Goal: Information Seeking & Learning: Learn about a topic

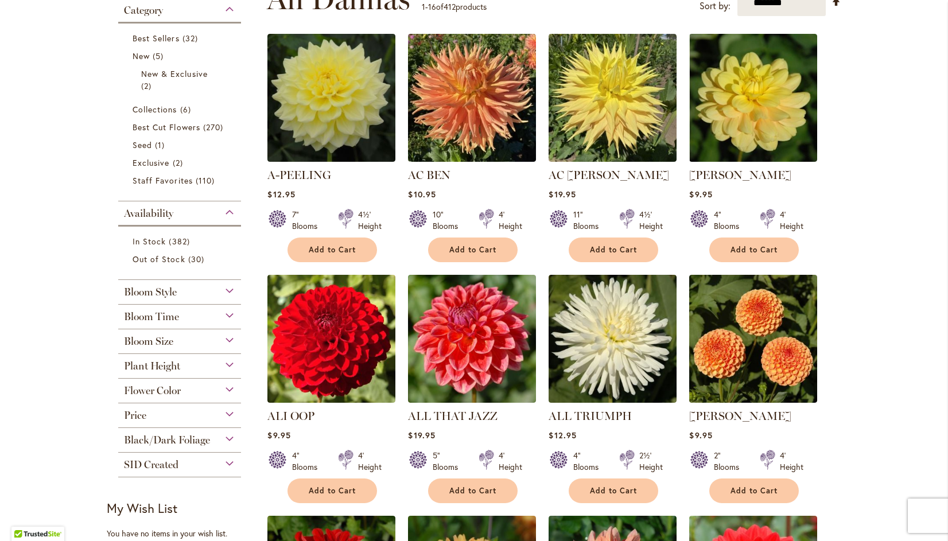
scroll to position [253, 0]
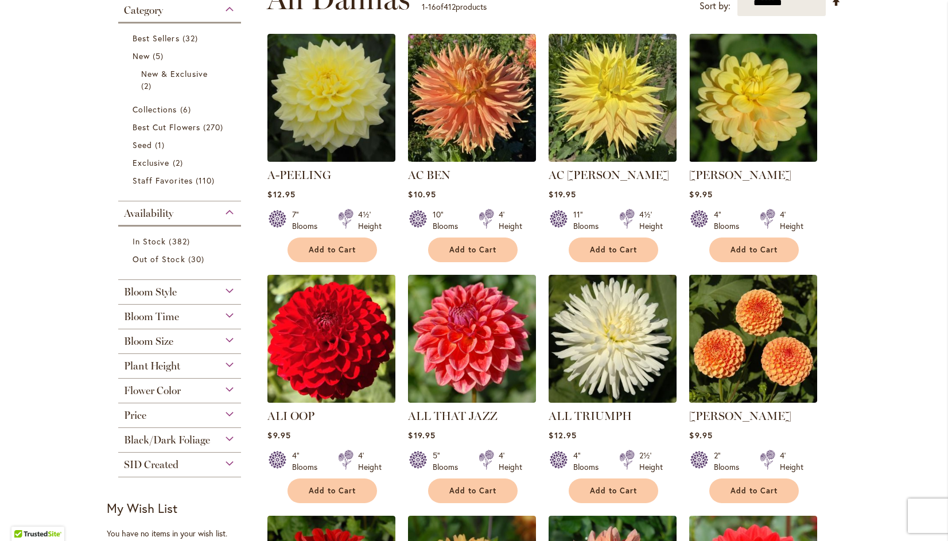
click at [319, 341] on img at bounding box center [332, 339] width 134 height 134
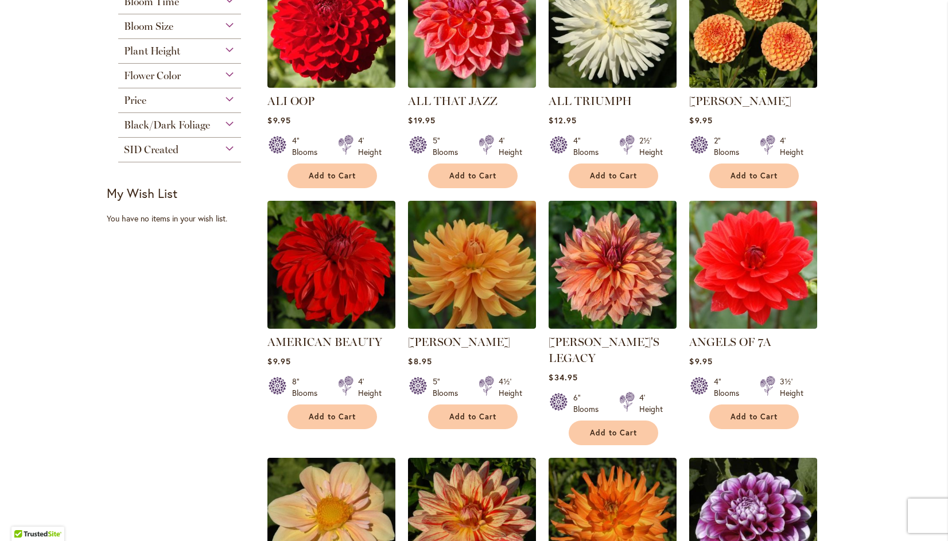
scroll to position [577, 0]
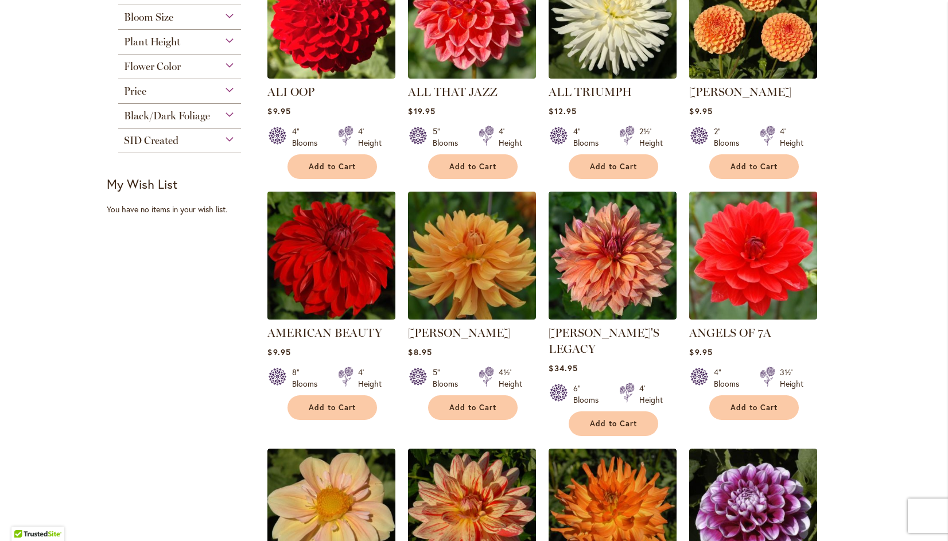
click at [312, 232] on img at bounding box center [332, 256] width 134 height 134
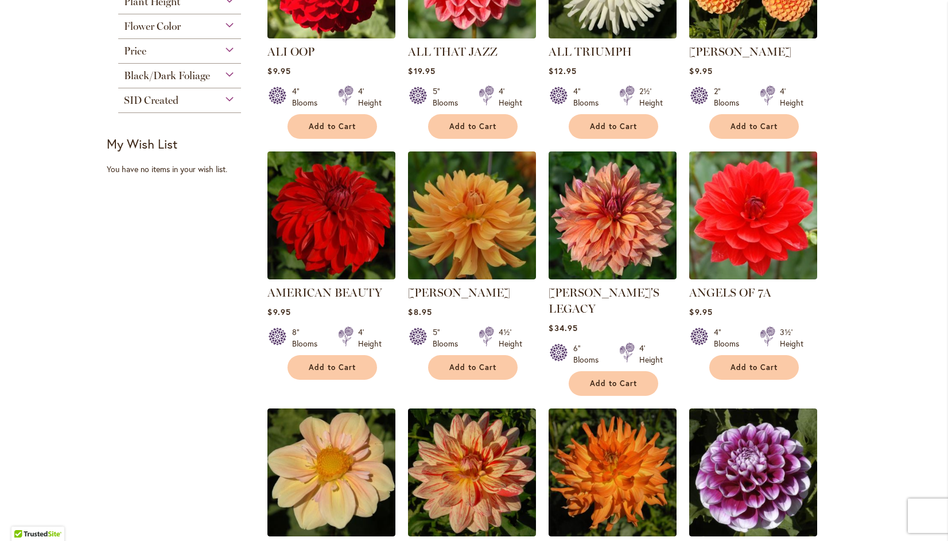
scroll to position [618, 0]
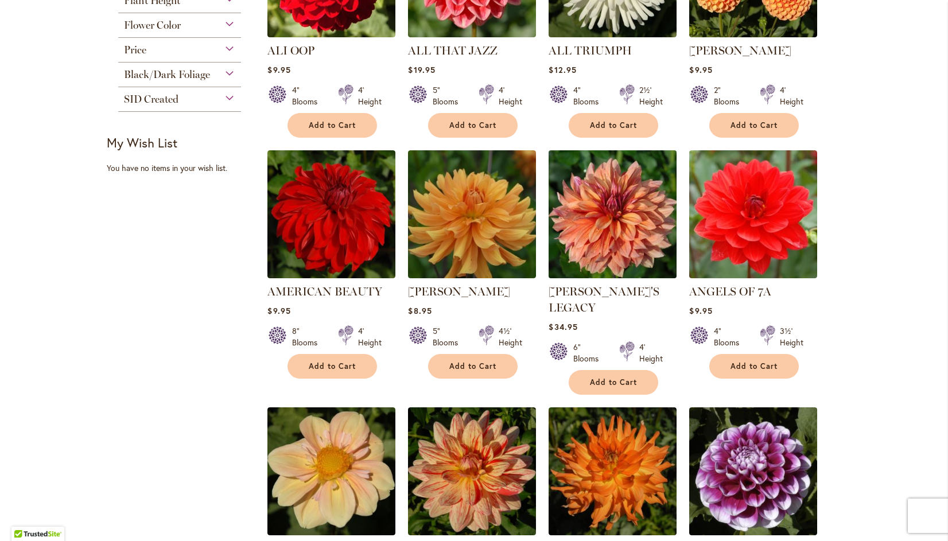
click at [610, 205] on img at bounding box center [613, 215] width 134 height 134
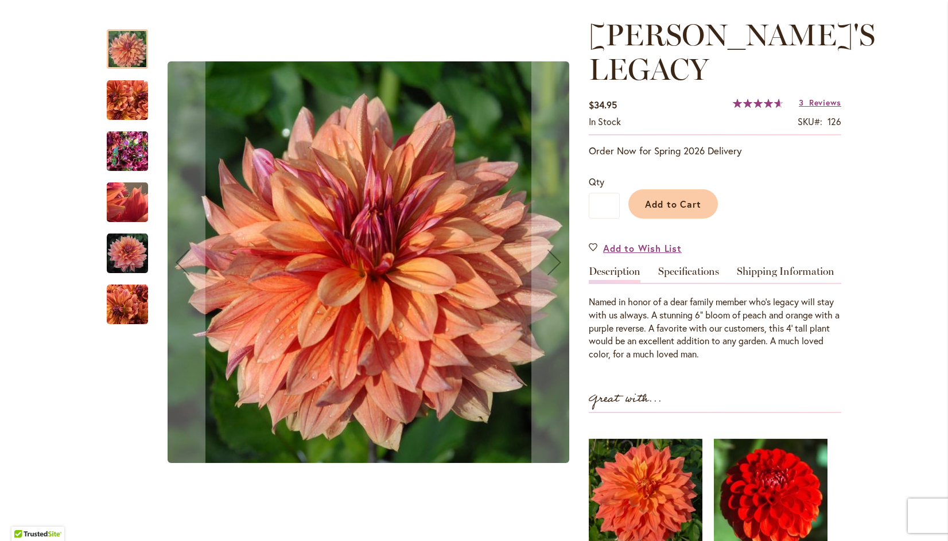
scroll to position [160, 0]
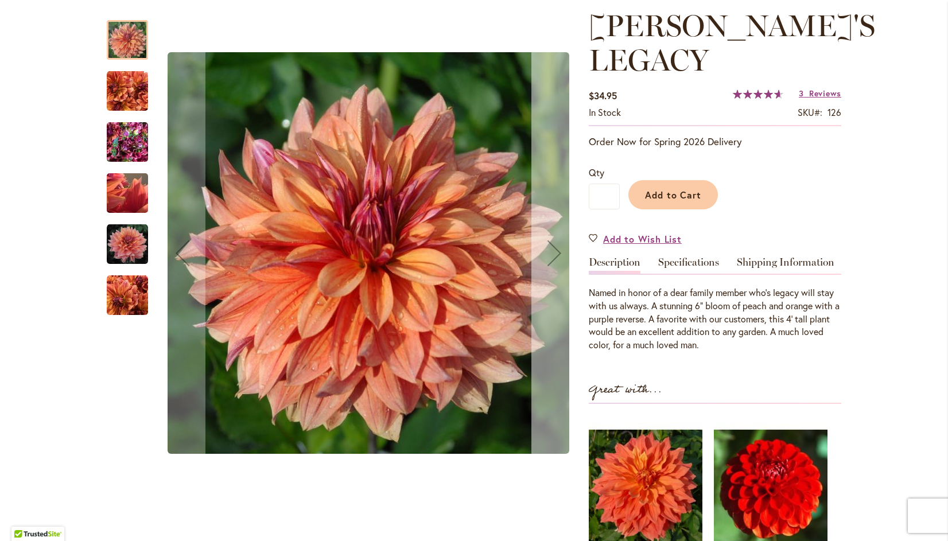
click at [551, 253] on div "Next" at bounding box center [554, 253] width 46 height 46
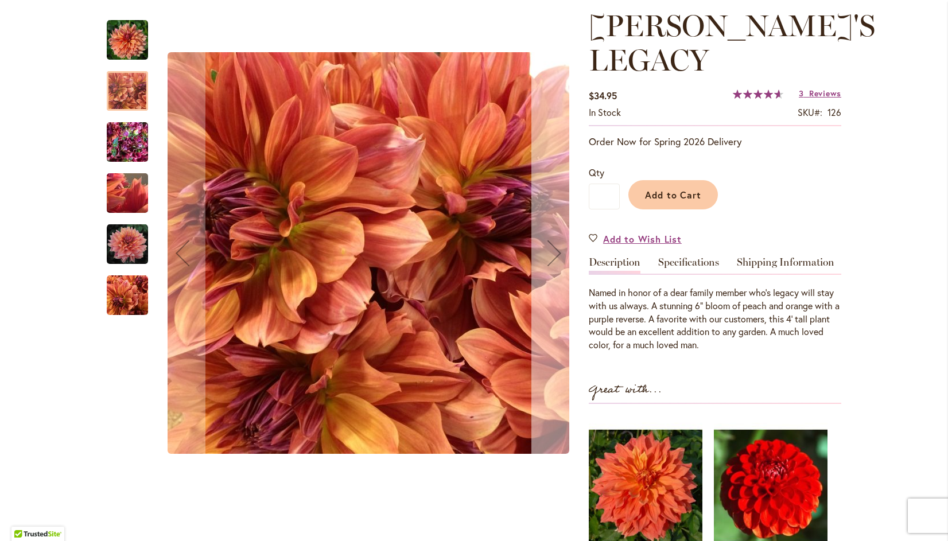
click at [551, 259] on div "Next" at bounding box center [554, 253] width 46 height 46
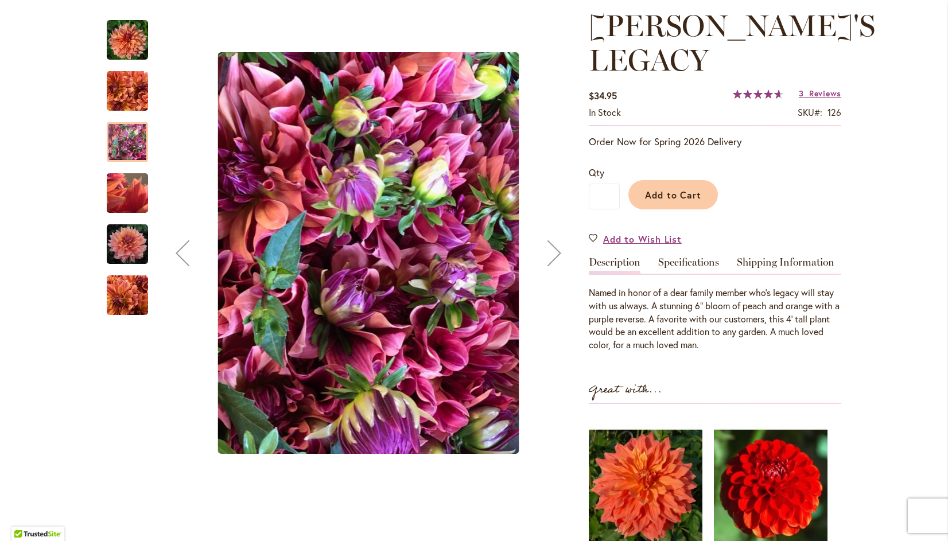
click at [542, 236] on div "Next" at bounding box center [554, 253] width 46 height 46
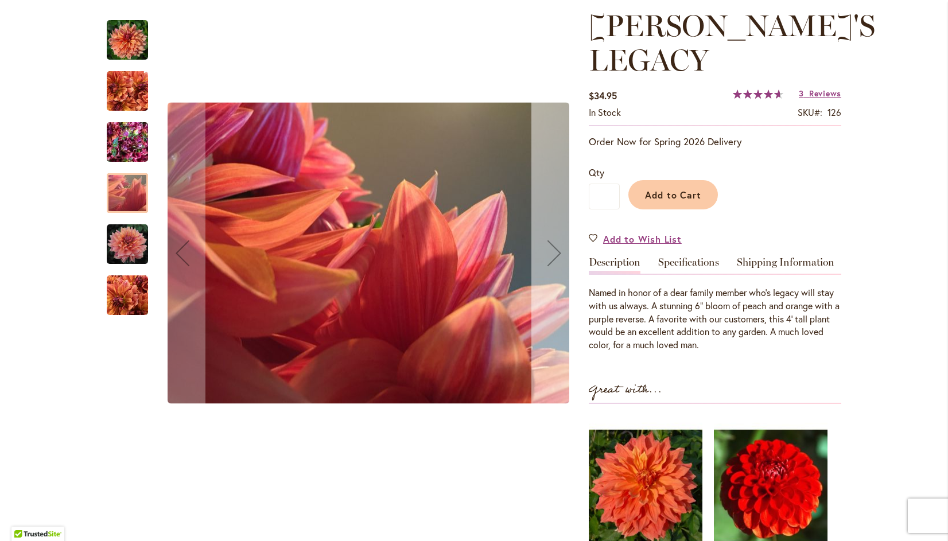
click at [554, 248] on div "Next" at bounding box center [554, 253] width 46 height 46
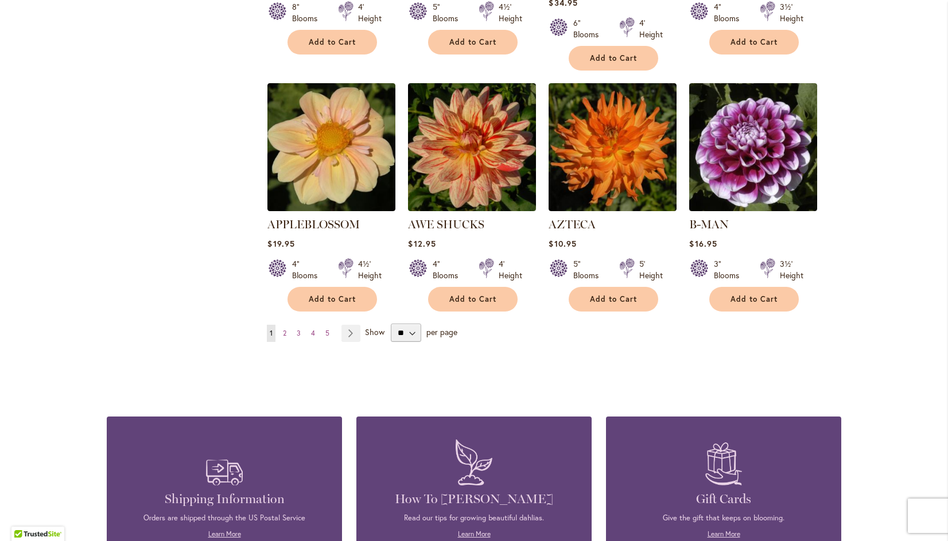
scroll to position [953, 0]
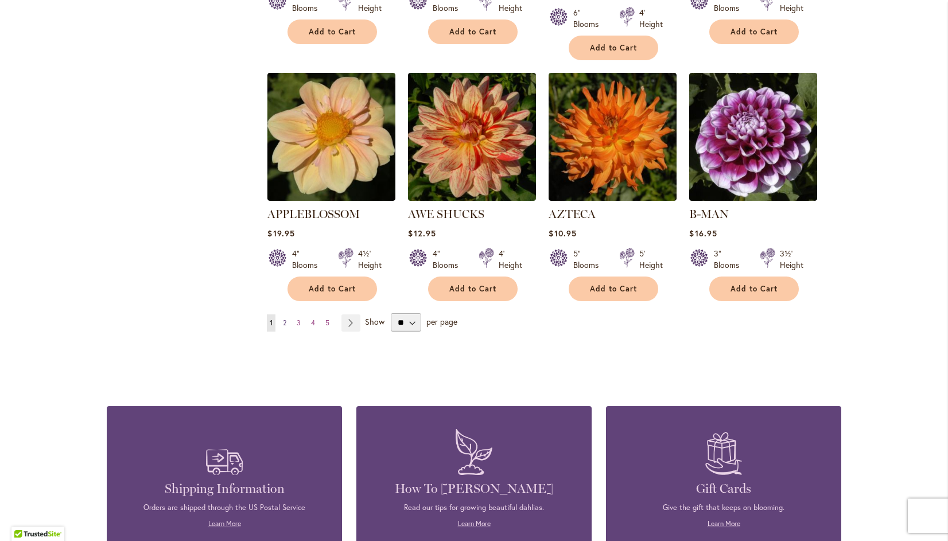
click at [283, 319] on span "2" at bounding box center [284, 323] width 3 height 9
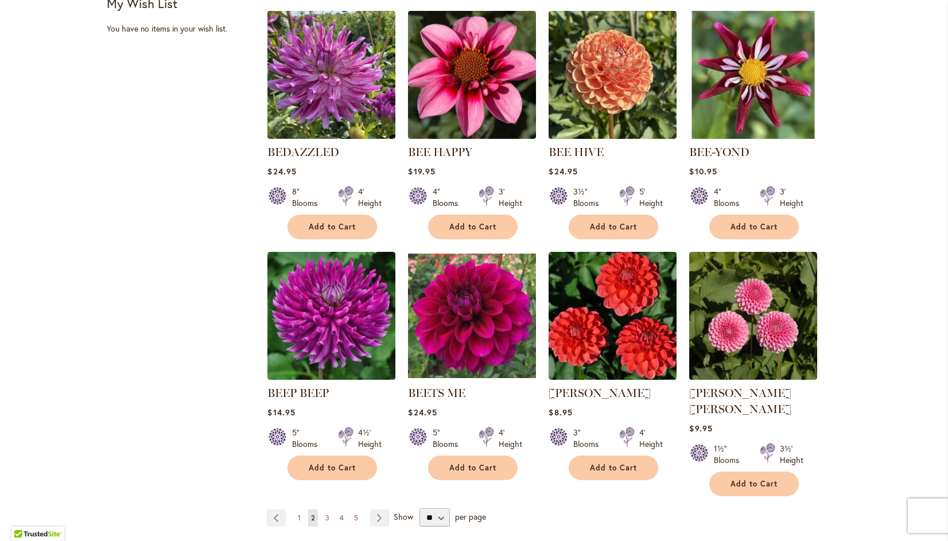
scroll to position [758, 0]
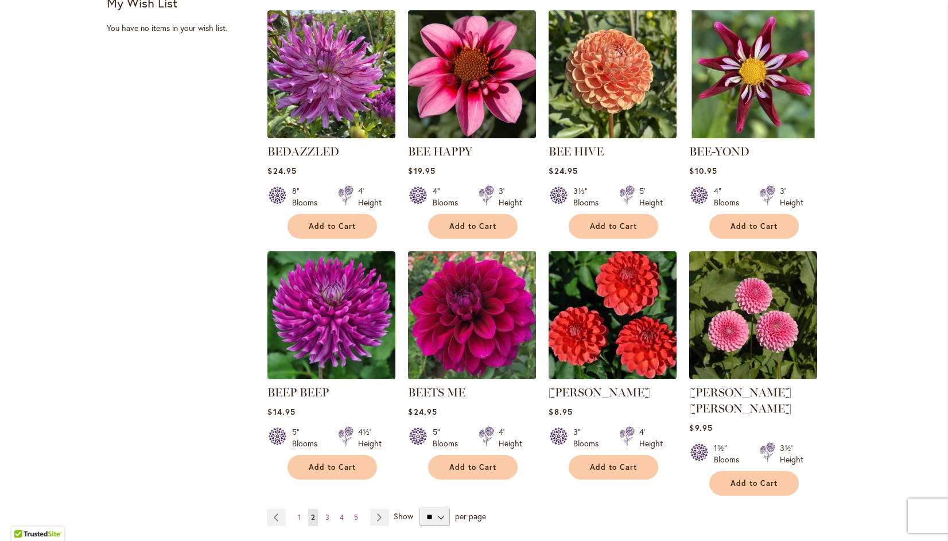
click at [467, 299] on img at bounding box center [472, 316] width 134 height 134
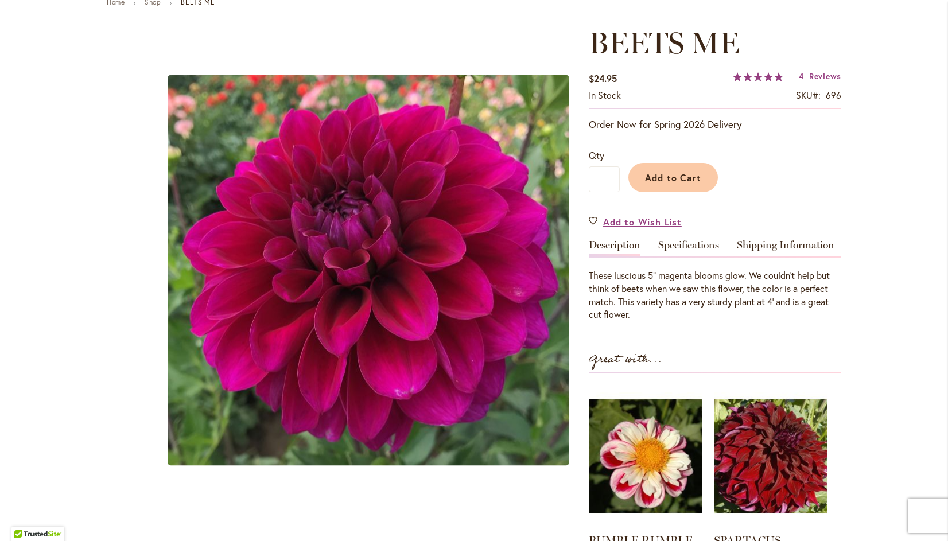
scroll to position [150, 0]
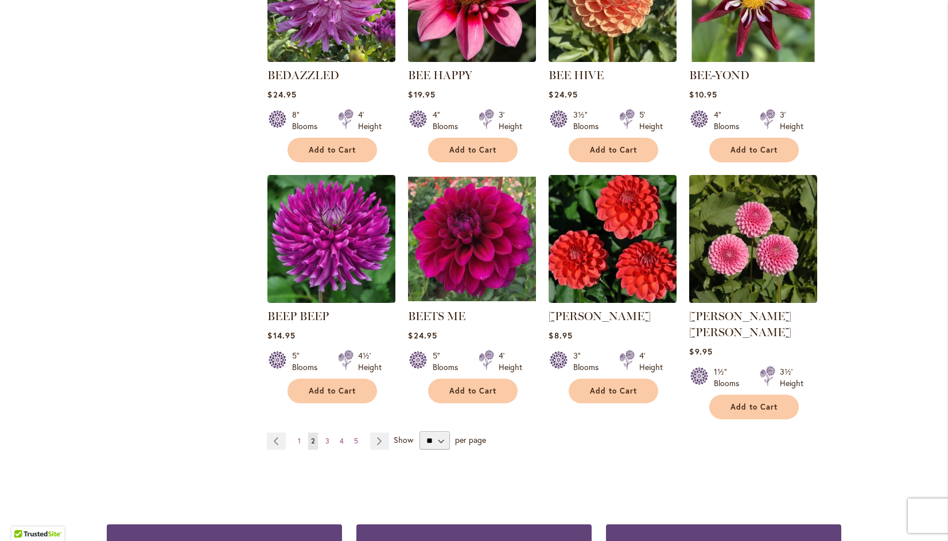
scroll to position [838, 0]
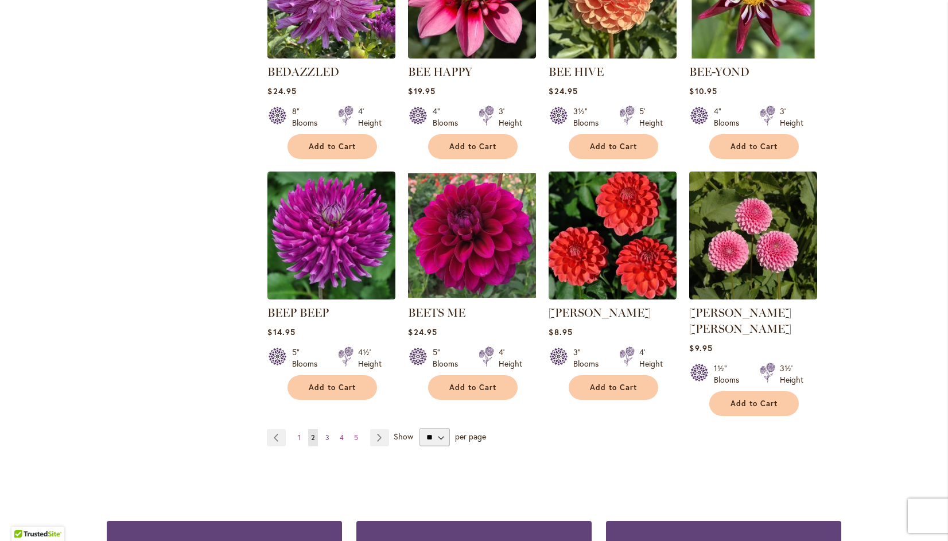
click at [325, 433] on span "3" at bounding box center [327, 437] width 4 height 9
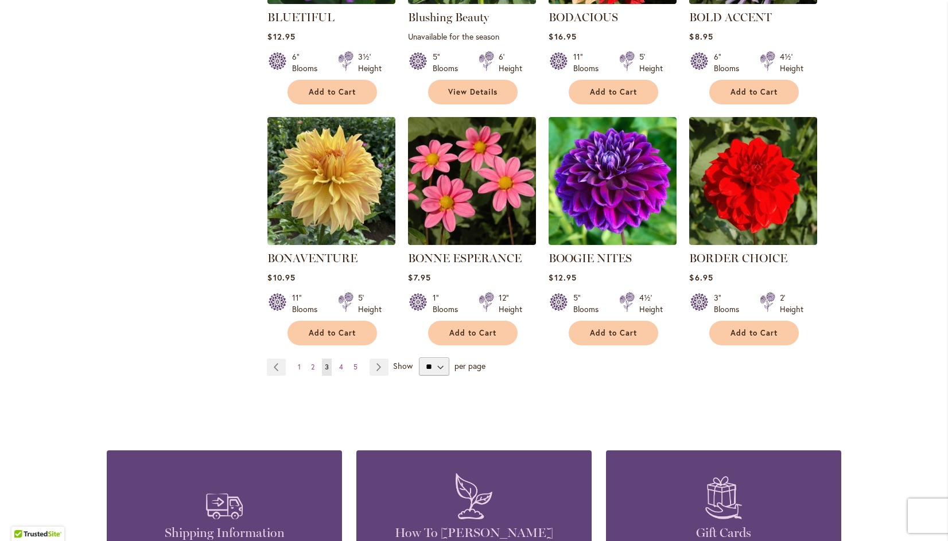
scroll to position [899, 0]
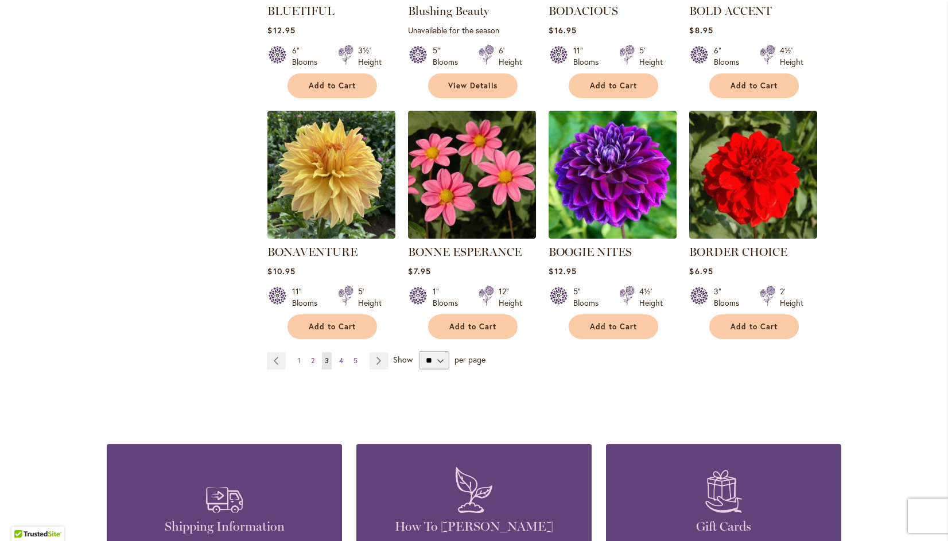
click at [339, 359] on span "4" at bounding box center [341, 360] width 4 height 9
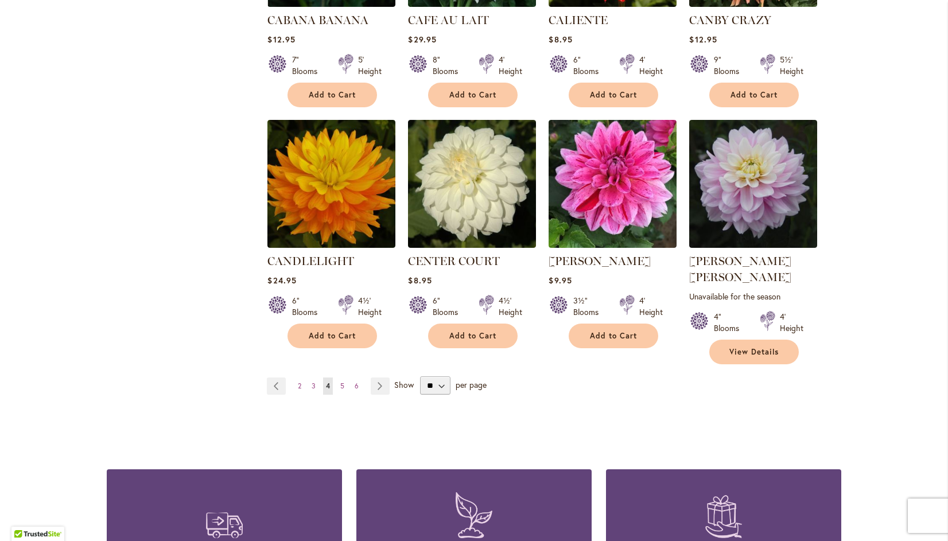
scroll to position [909, 0]
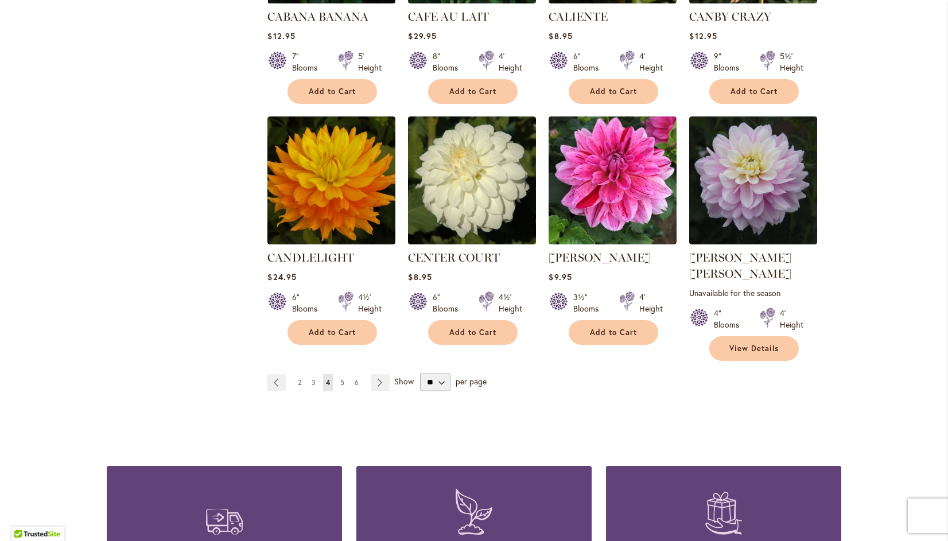
click at [337, 374] on link "Page 5" at bounding box center [342, 382] width 10 height 17
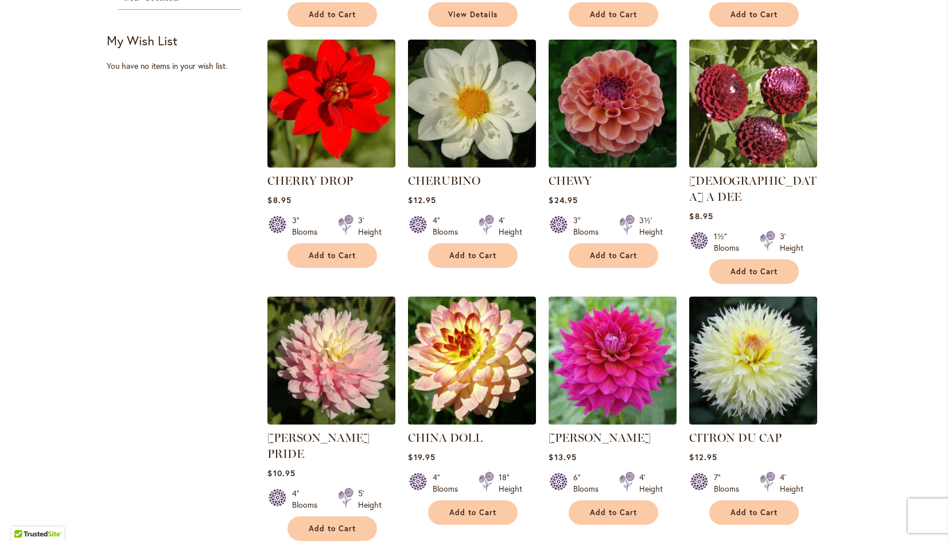
scroll to position [513, 0]
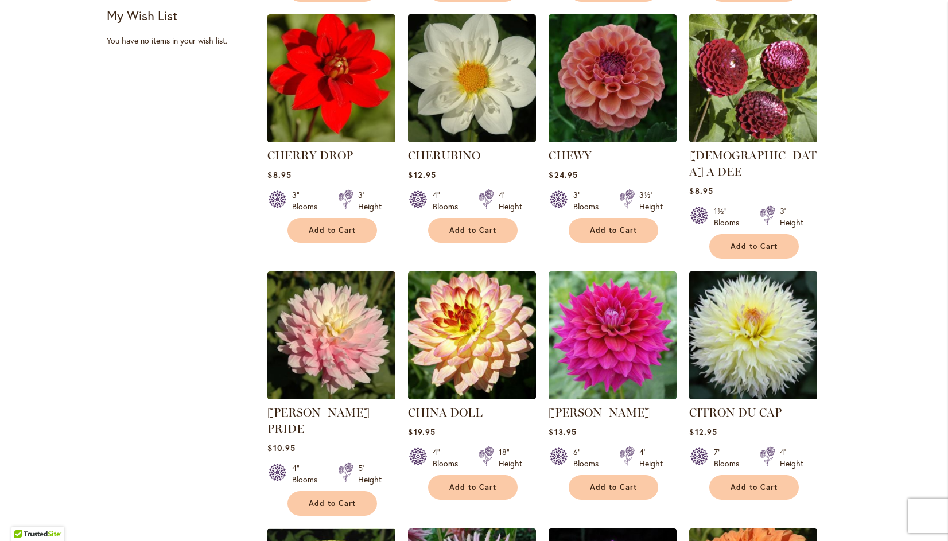
click at [747, 321] on img at bounding box center [753, 336] width 134 height 134
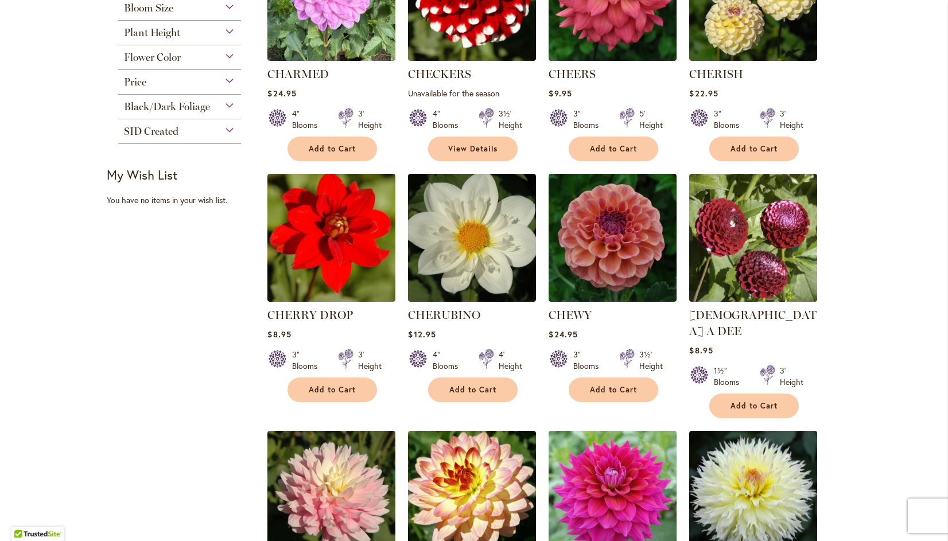
scroll to position [373, 0]
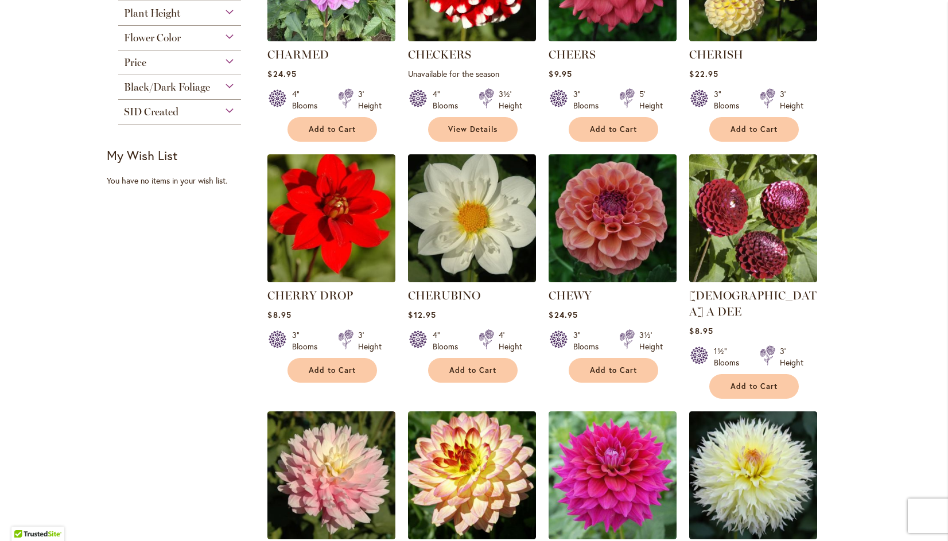
click at [626, 234] on img at bounding box center [613, 219] width 134 height 134
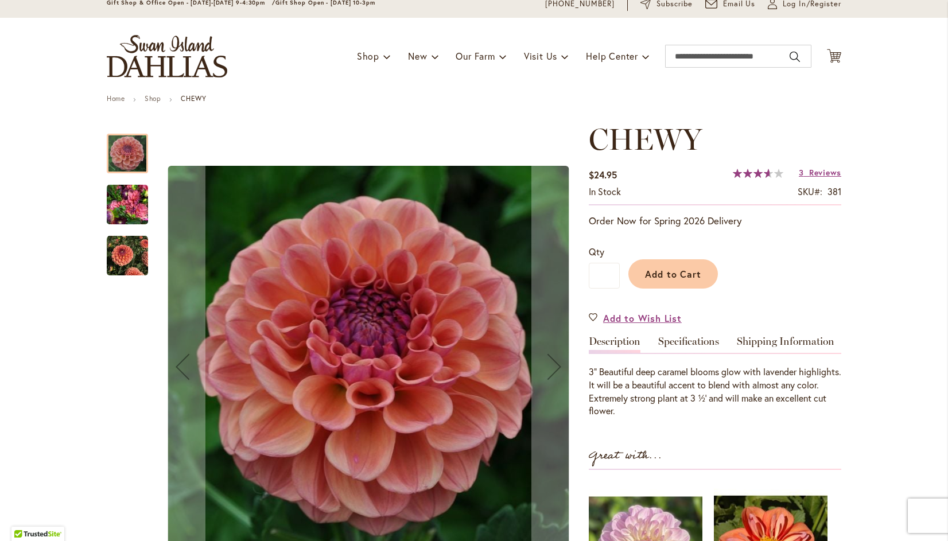
scroll to position [44, 0]
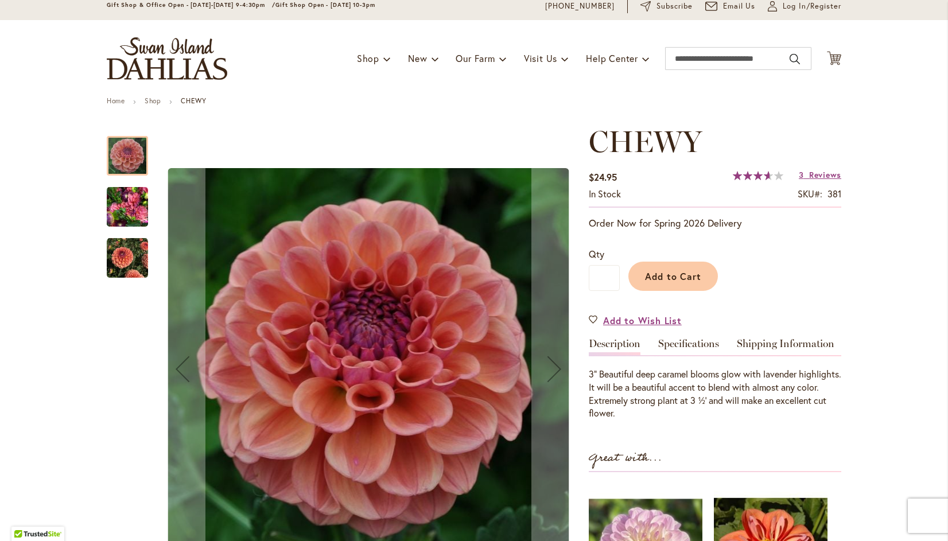
click at [129, 255] on img "CHEWY" at bounding box center [127, 258] width 41 height 41
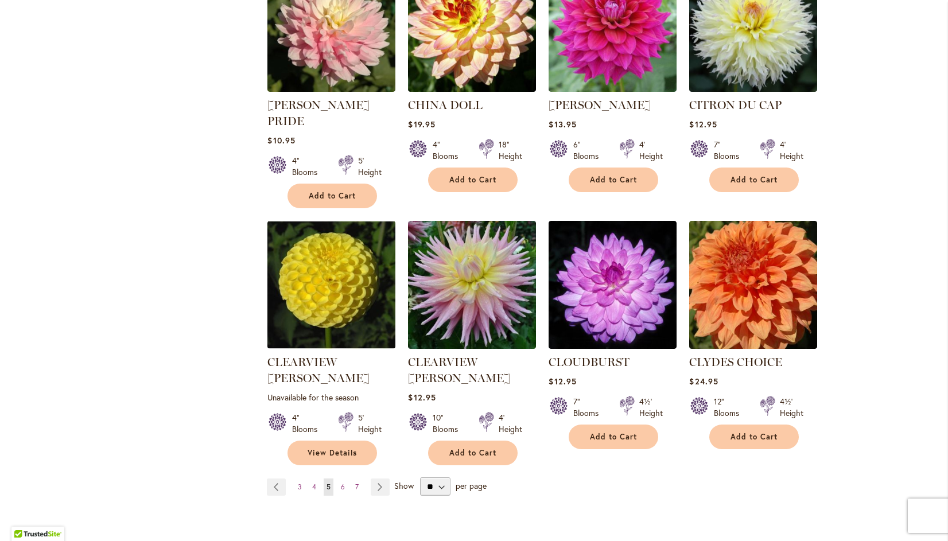
scroll to position [825, 0]
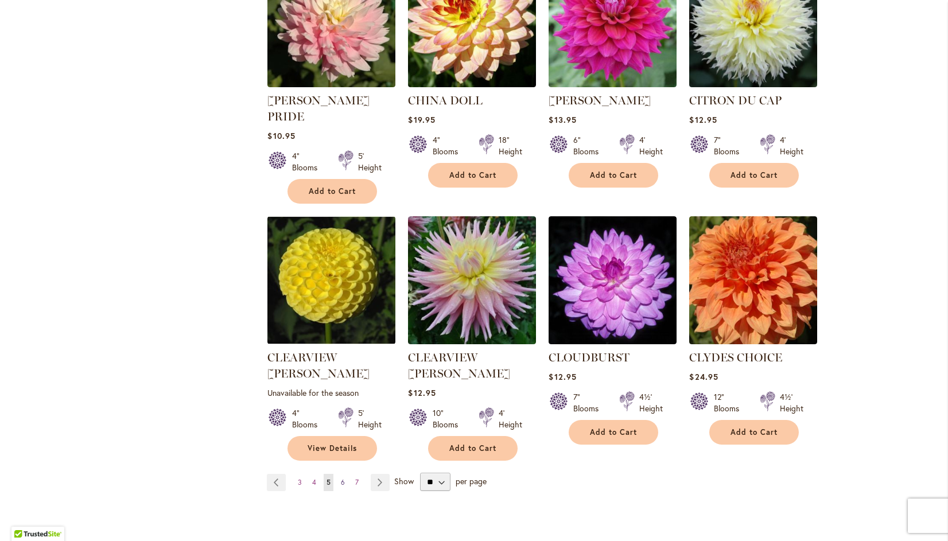
click at [341, 478] on span "6" at bounding box center [343, 482] width 4 height 9
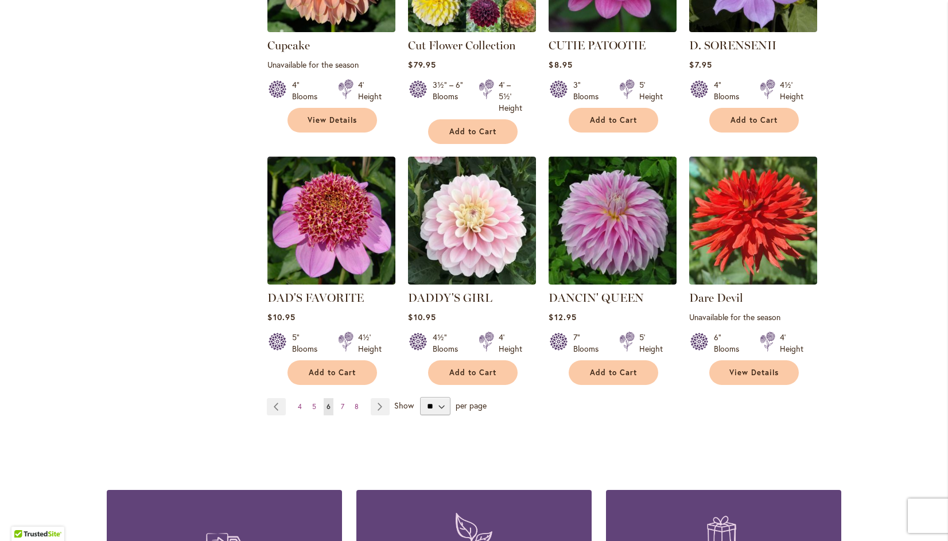
scroll to position [909, 0]
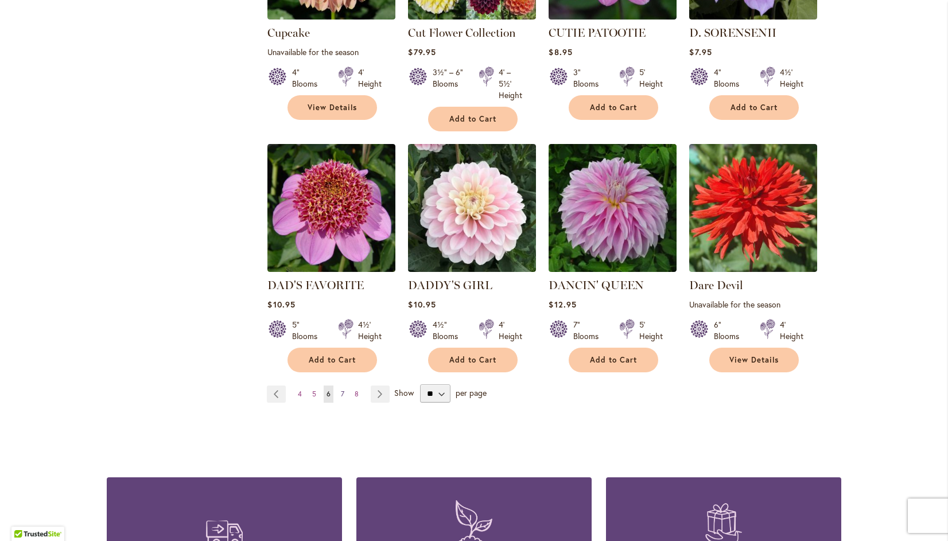
click at [341, 390] on span "7" at bounding box center [342, 394] width 3 height 9
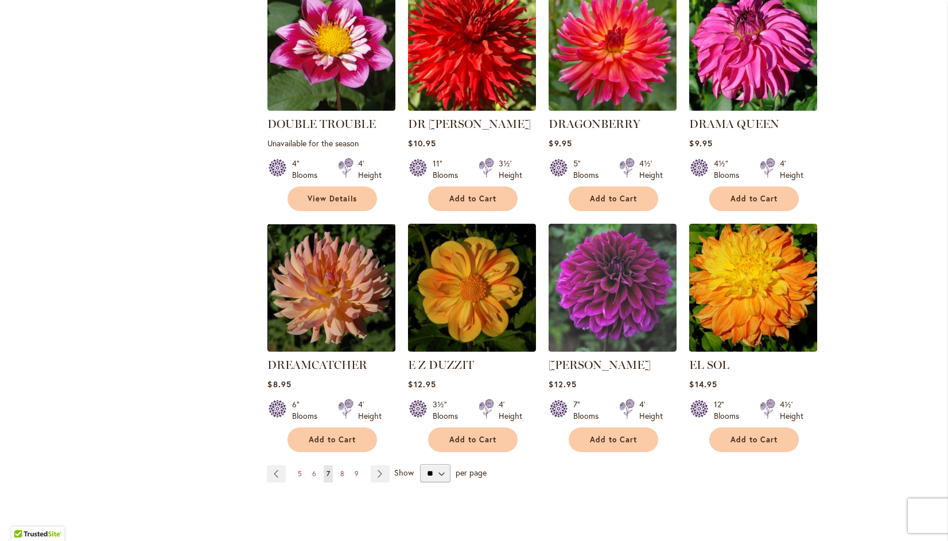
scroll to position [821, 0]
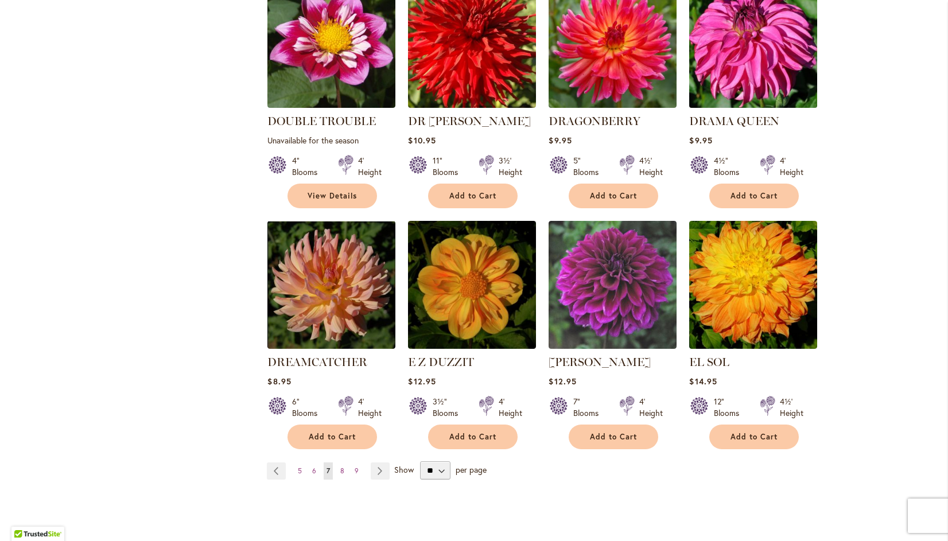
click at [756, 28] on img at bounding box center [753, 44] width 134 height 134
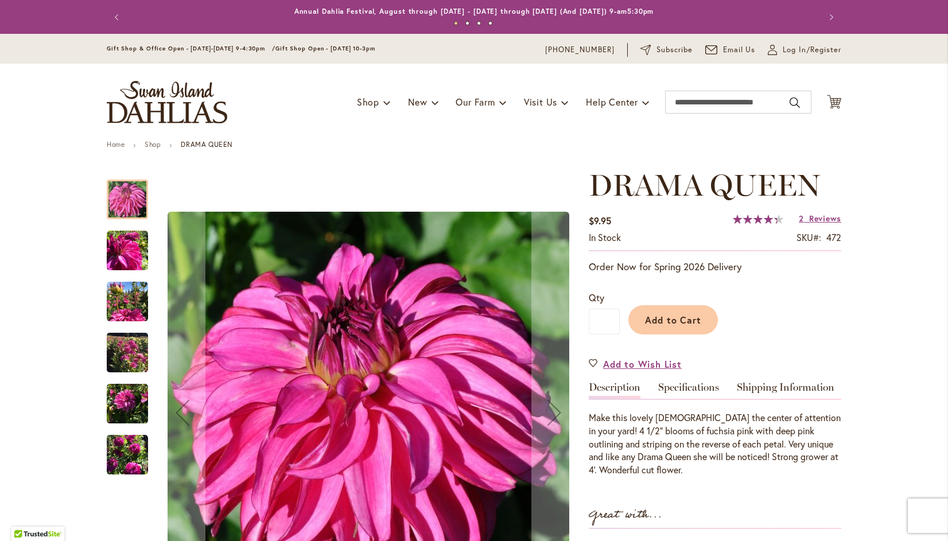
click at [133, 447] on img "DRAMA QUEEN" at bounding box center [127, 454] width 41 height 41
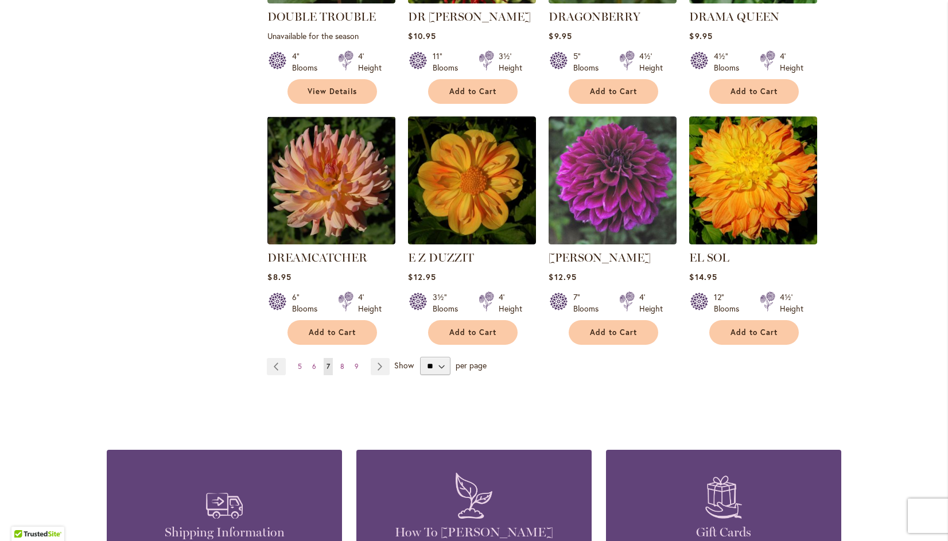
scroll to position [925, 0]
click at [340, 362] on span "8" at bounding box center [342, 366] width 4 height 9
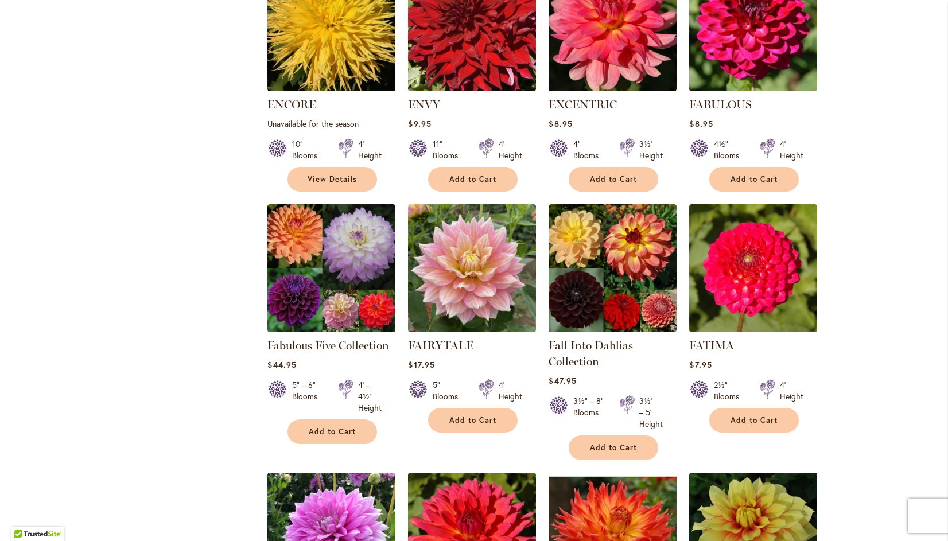
scroll to position [565, 0]
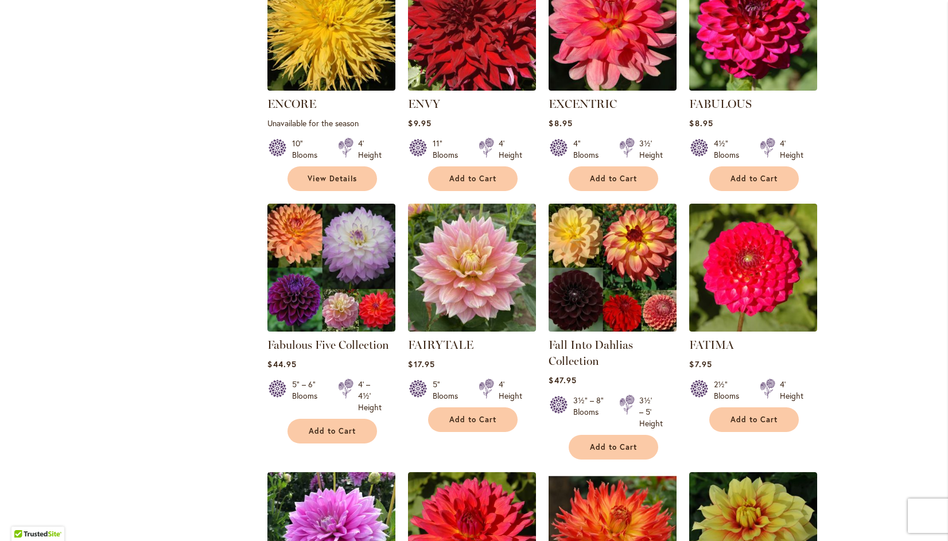
click at [612, 267] on img at bounding box center [613, 268] width 134 height 134
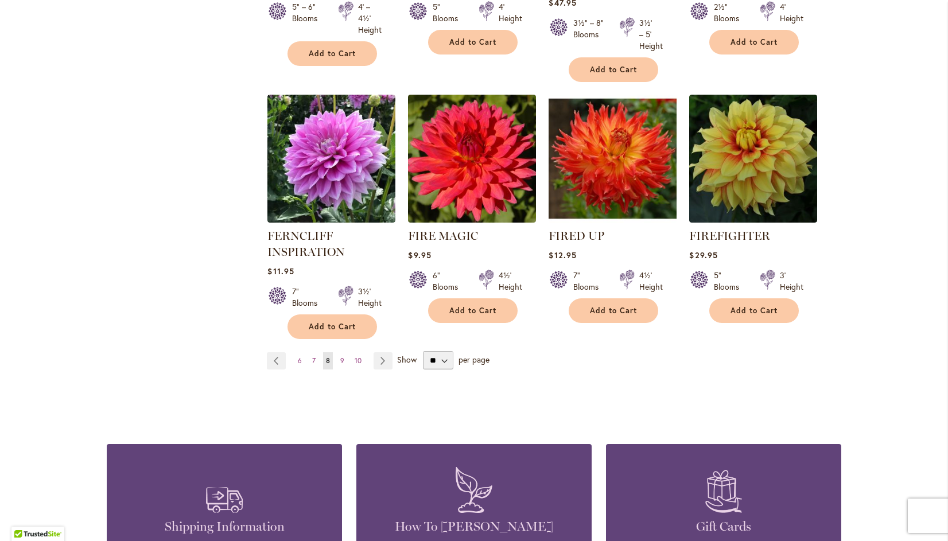
scroll to position [942, 0]
click at [340, 359] on span "9" at bounding box center [342, 360] width 4 height 9
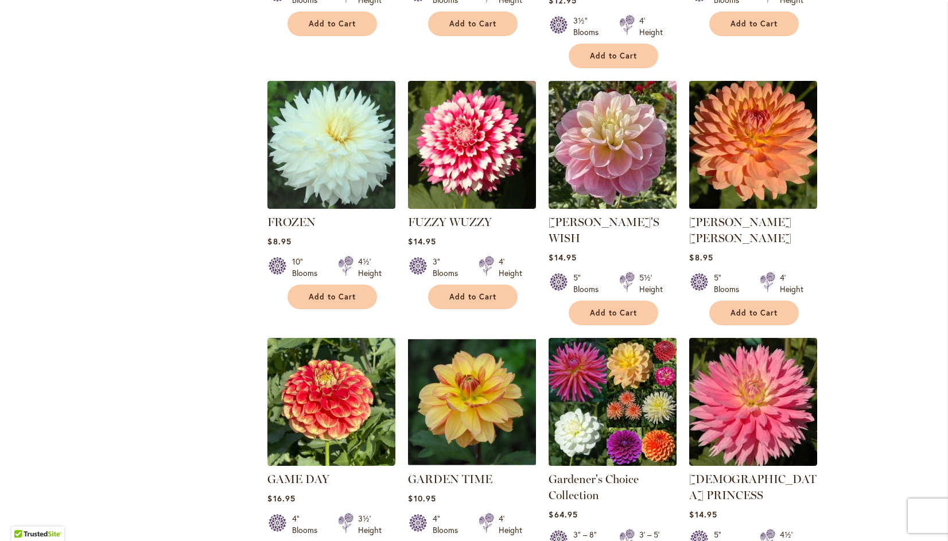
scroll to position [746, 0]
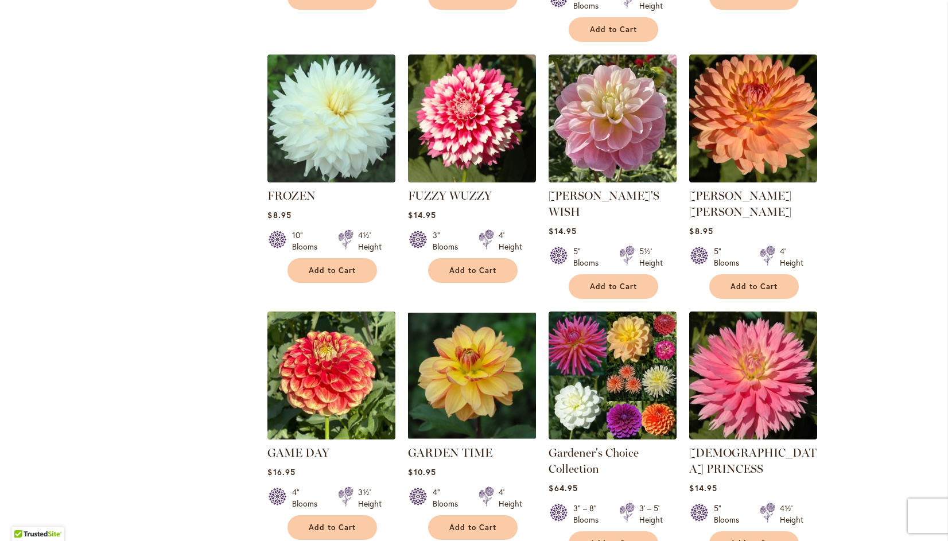
click at [312, 325] on img at bounding box center [332, 376] width 134 height 134
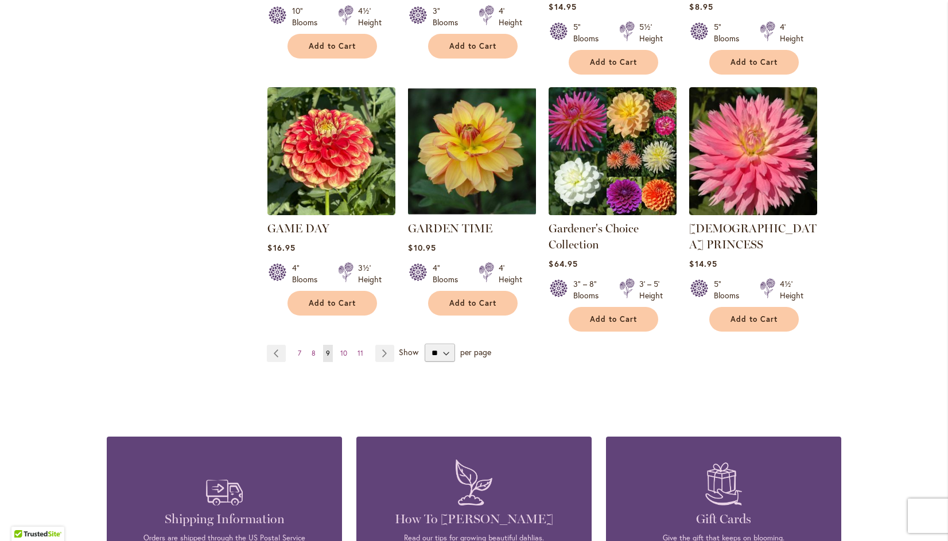
scroll to position [972, 0]
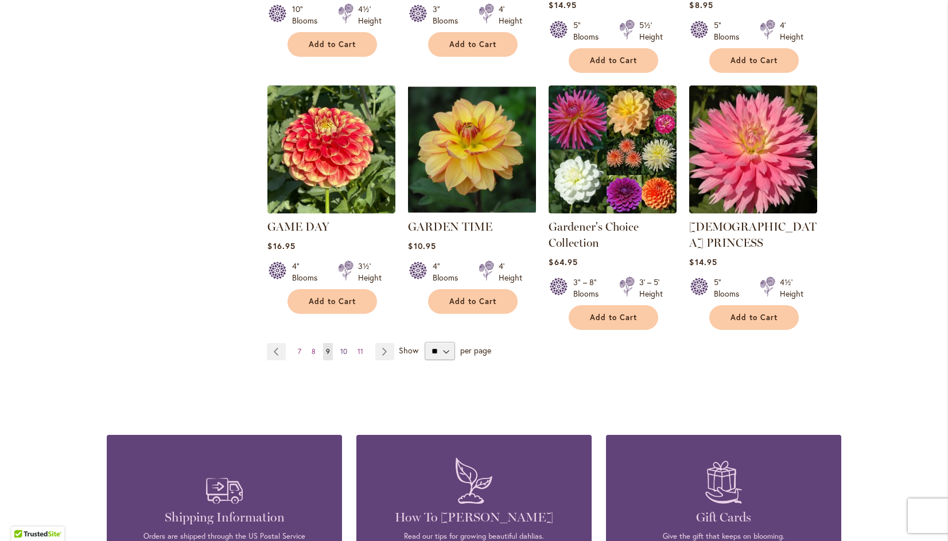
click at [340, 347] on span "10" at bounding box center [343, 351] width 7 height 9
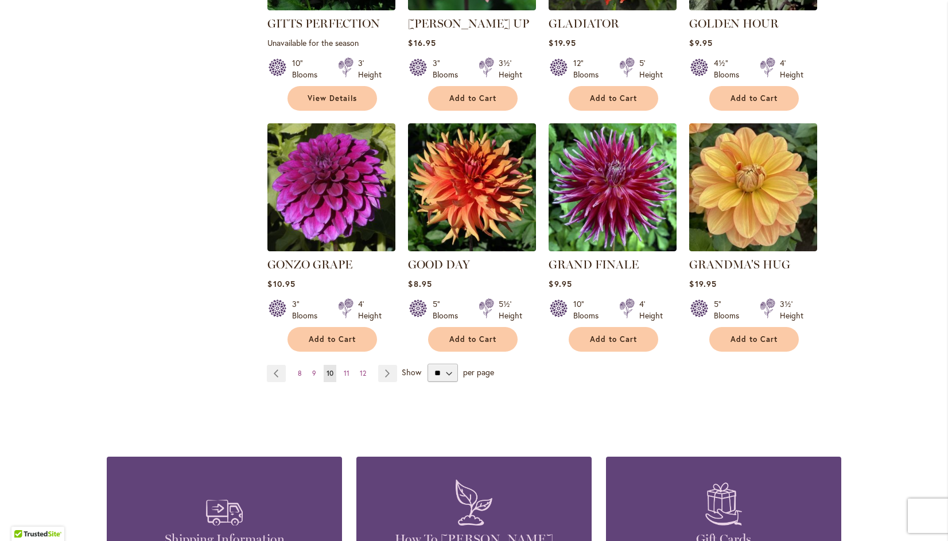
scroll to position [902, 0]
click at [344, 369] on span "11" at bounding box center [347, 373] width 6 height 9
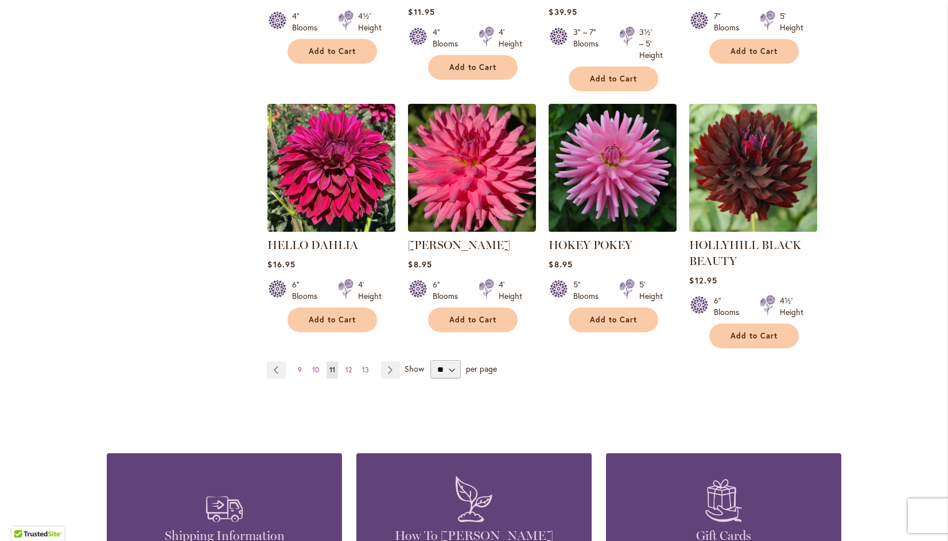
scroll to position [950, 0]
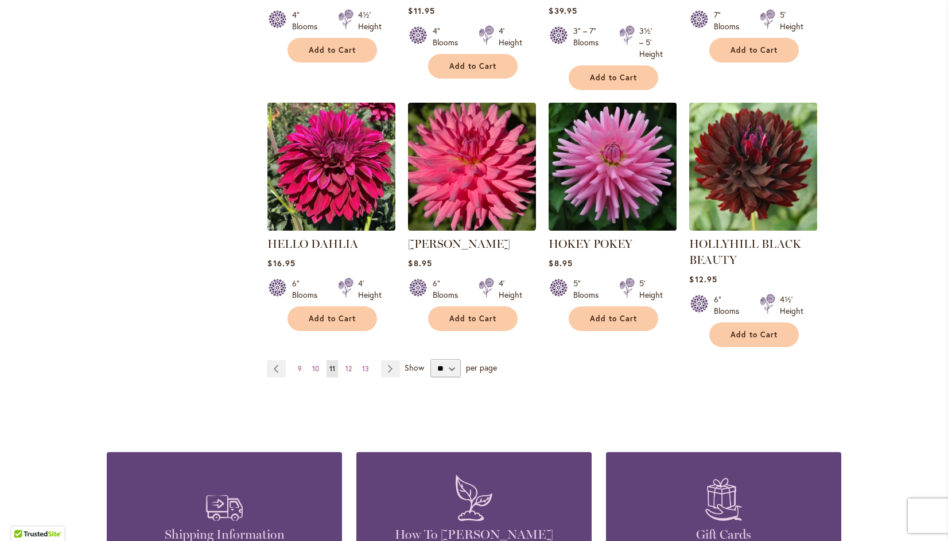
click at [614, 176] on img at bounding box center [613, 167] width 134 height 134
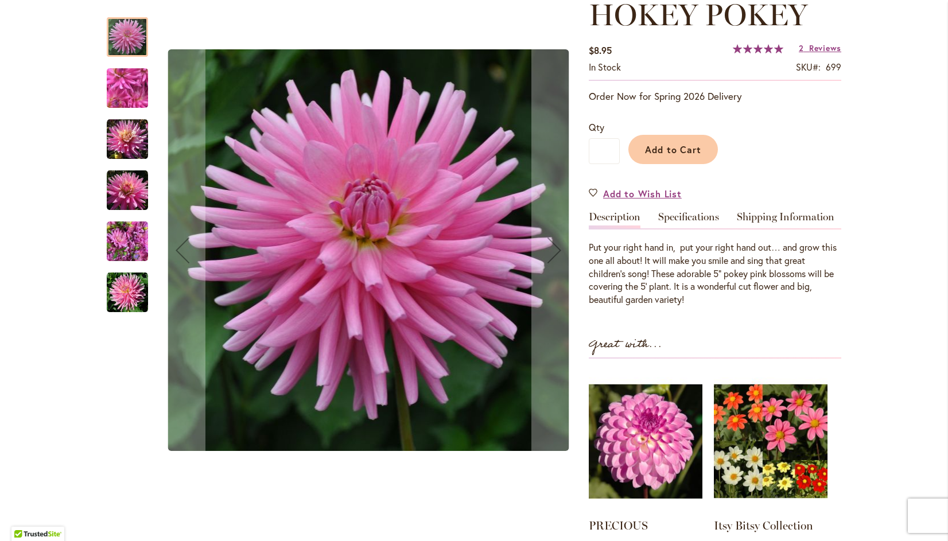
scroll to position [177, 0]
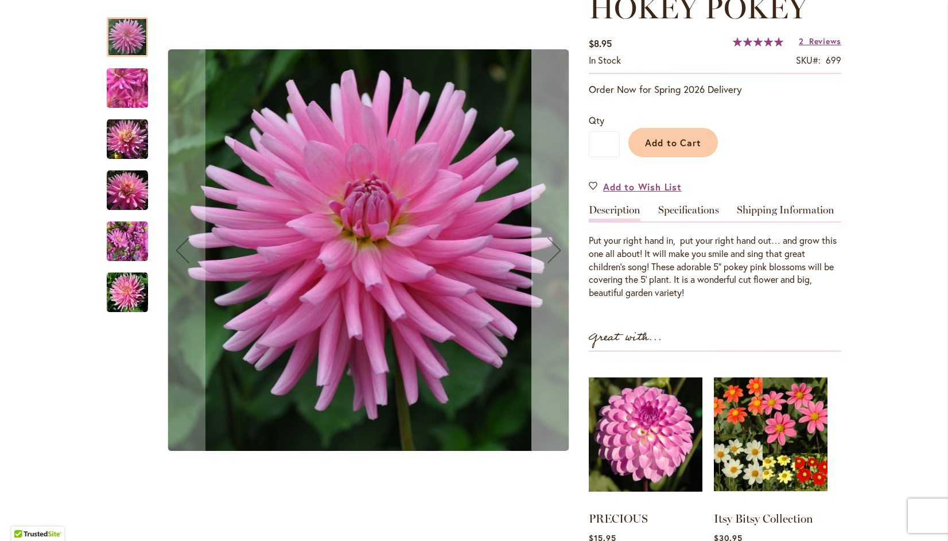
click at [548, 251] on div "Next" at bounding box center [554, 250] width 46 height 46
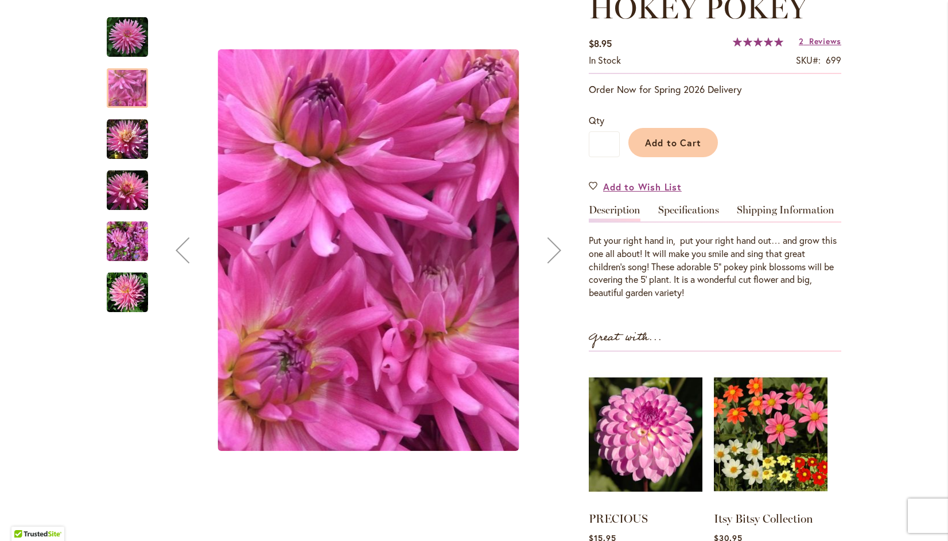
click at [546, 248] on div "Next" at bounding box center [554, 250] width 46 height 46
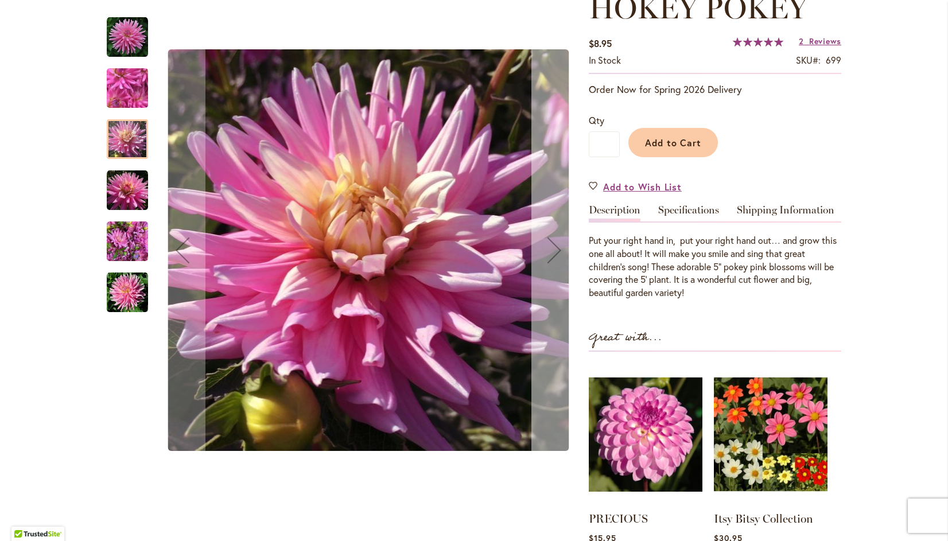
click at [546, 254] on div "Next" at bounding box center [554, 250] width 46 height 46
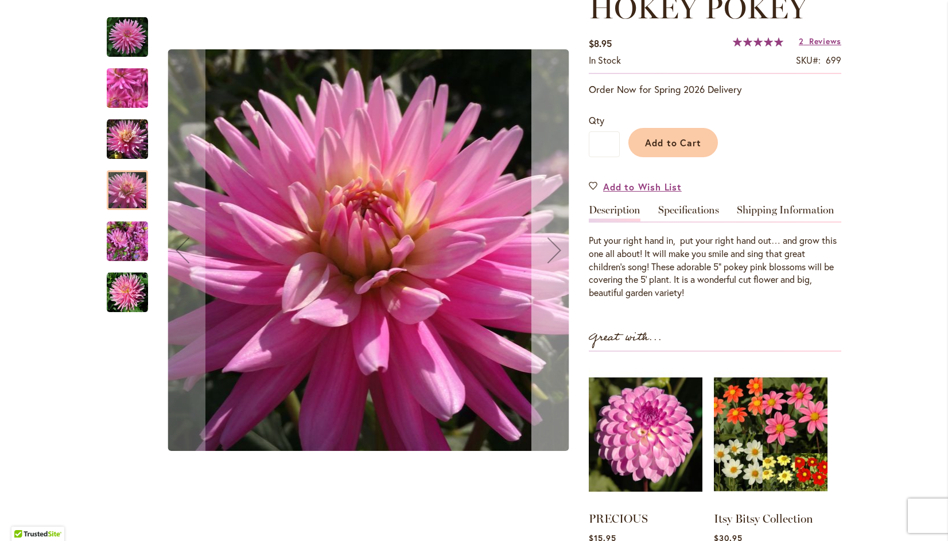
click at [550, 245] on div "Next" at bounding box center [554, 250] width 46 height 46
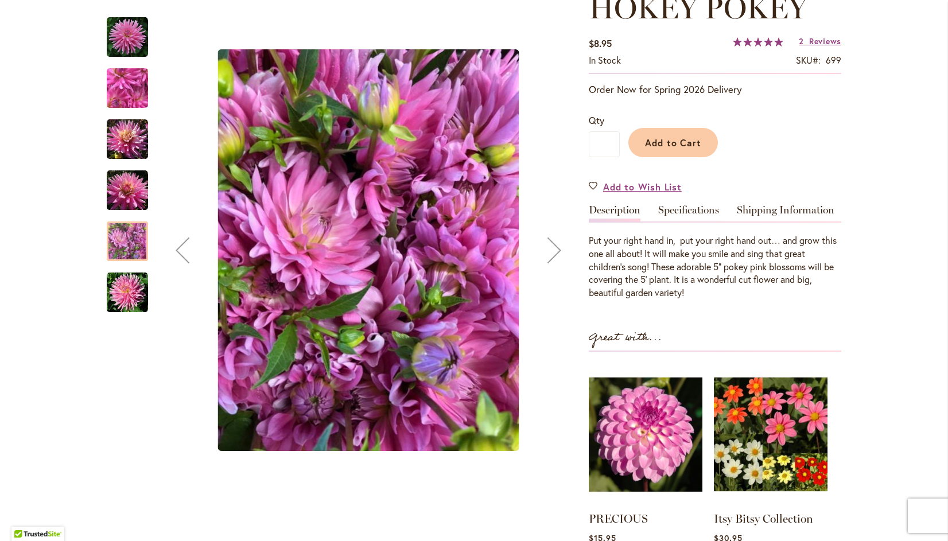
click at [547, 245] on div "Next" at bounding box center [554, 250] width 46 height 46
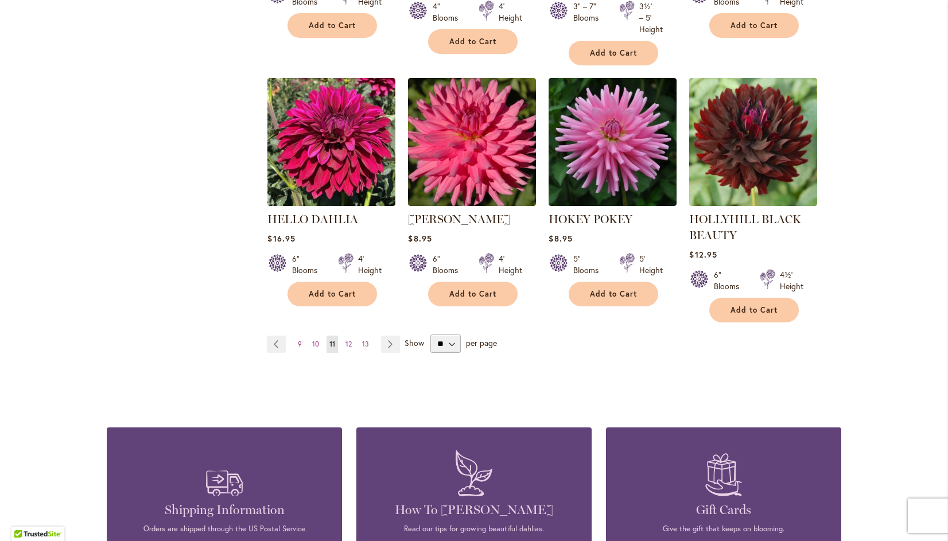
scroll to position [978, 0]
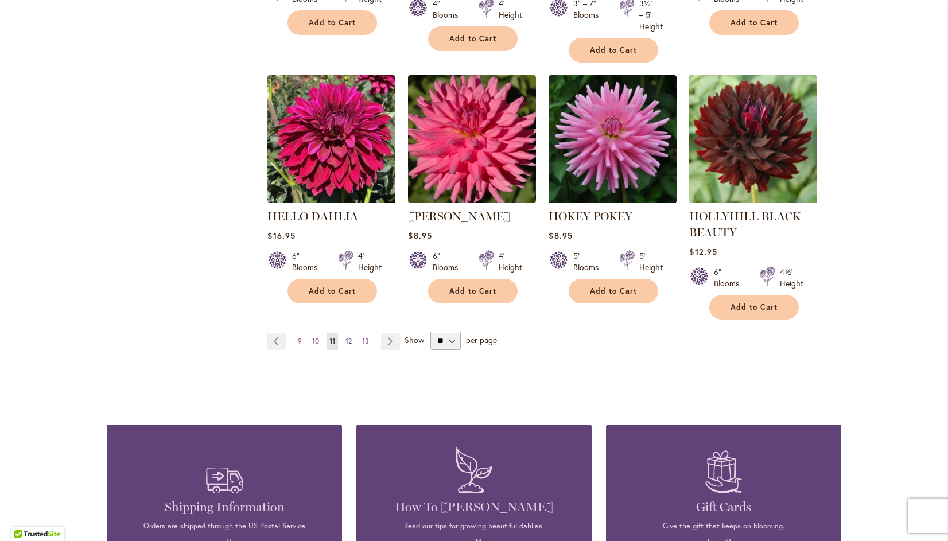
click at [346, 337] on span "12" at bounding box center [349, 341] width 6 height 9
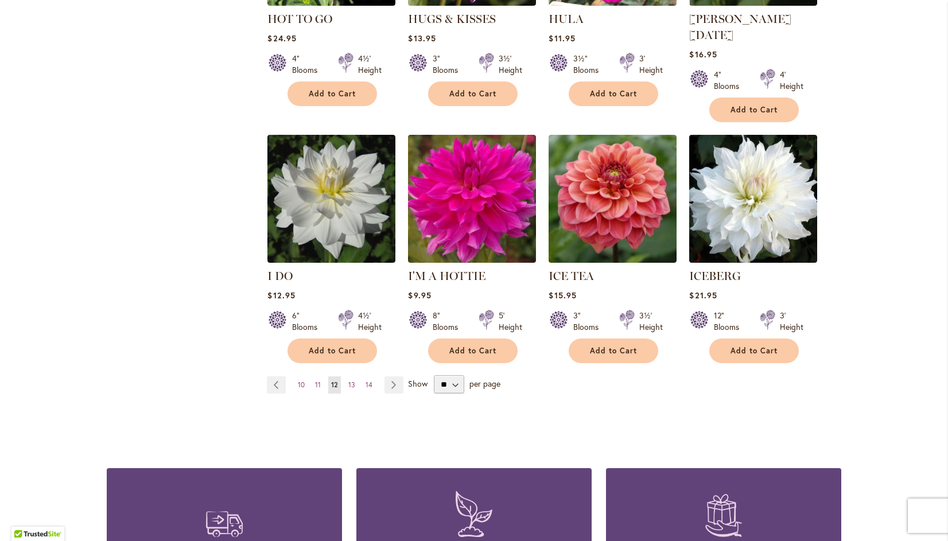
scroll to position [907, 0]
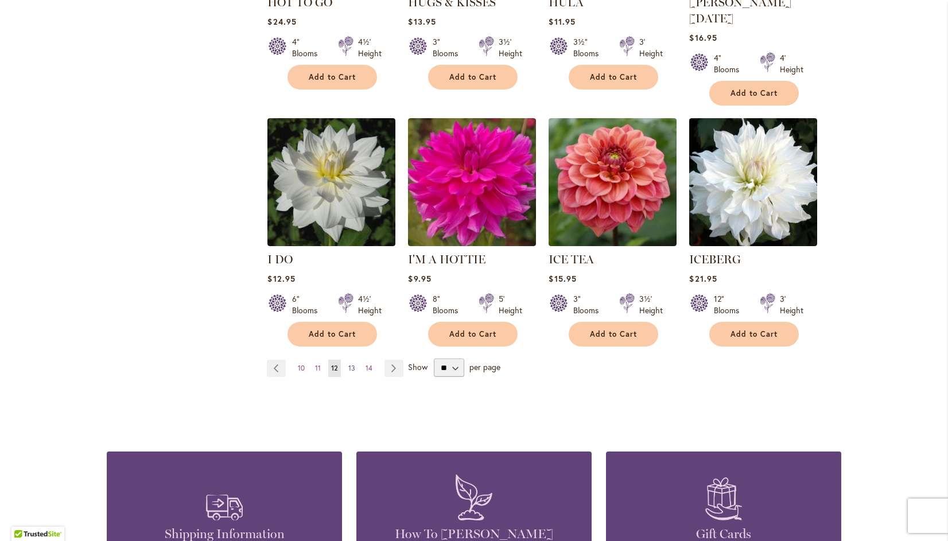
click at [348, 364] on span "13" at bounding box center [351, 368] width 7 height 9
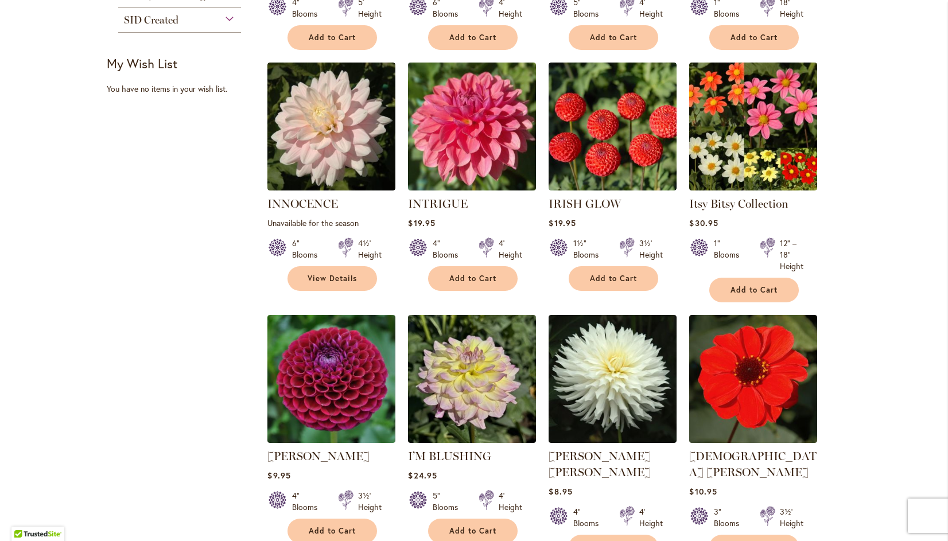
scroll to position [468, 0]
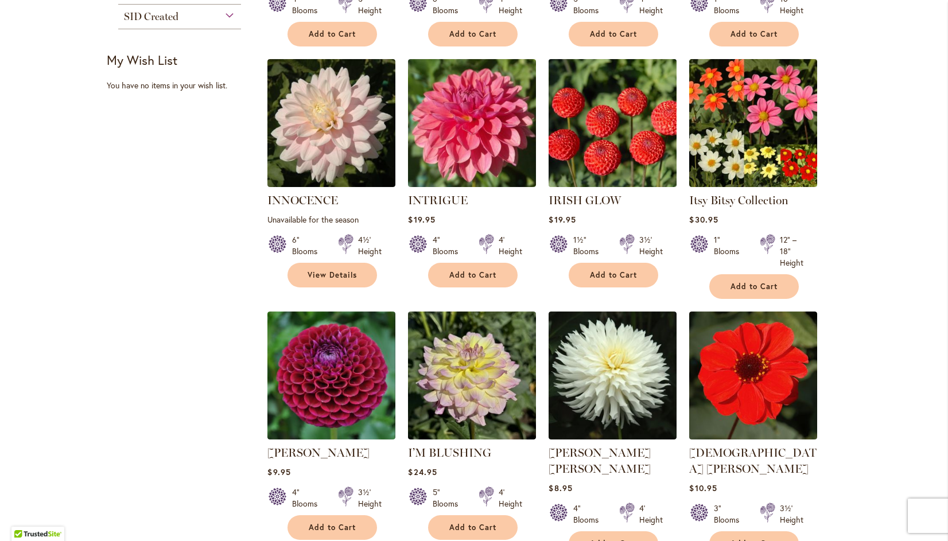
click at [597, 135] on img at bounding box center [613, 123] width 134 height 134
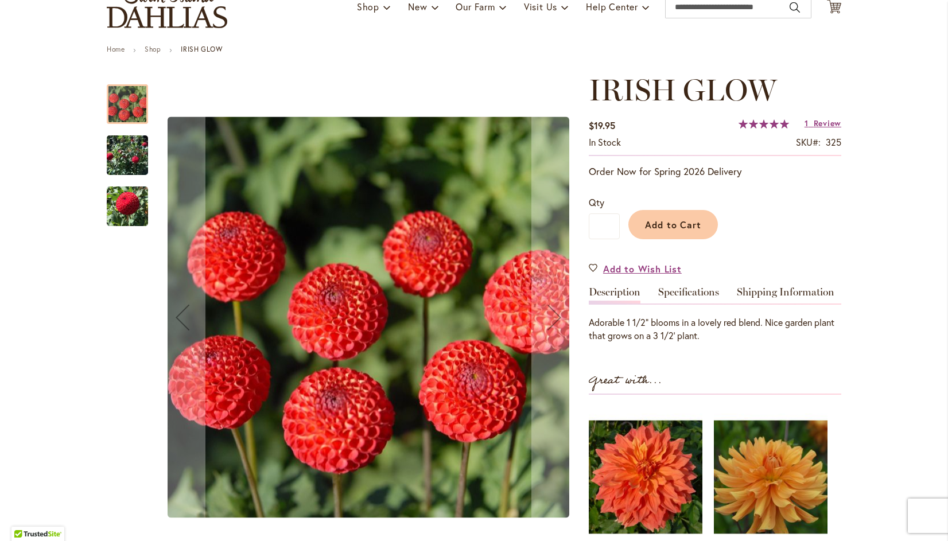
scroll to position [97, 0]
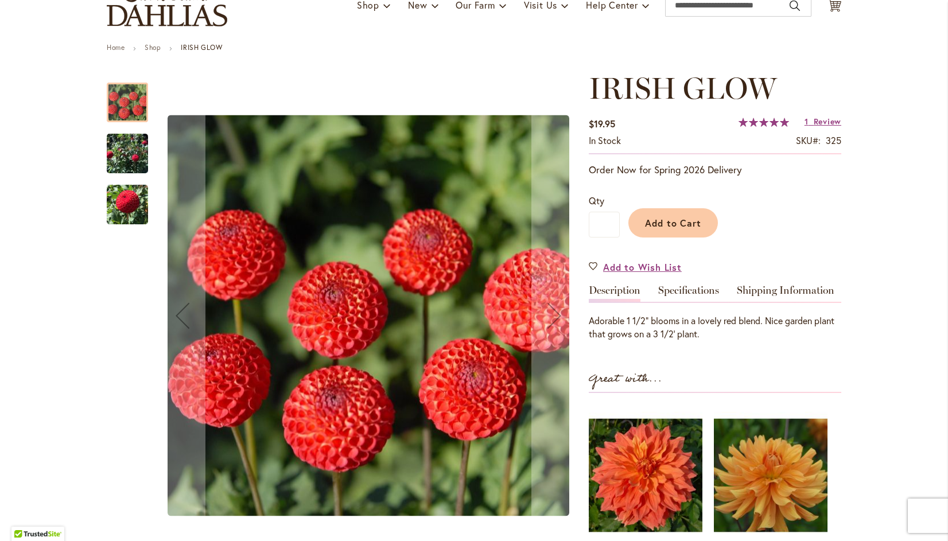
click at [126, 206] on img "IRISH GLOW" at bounding box center [127, 204] width 41 height 42
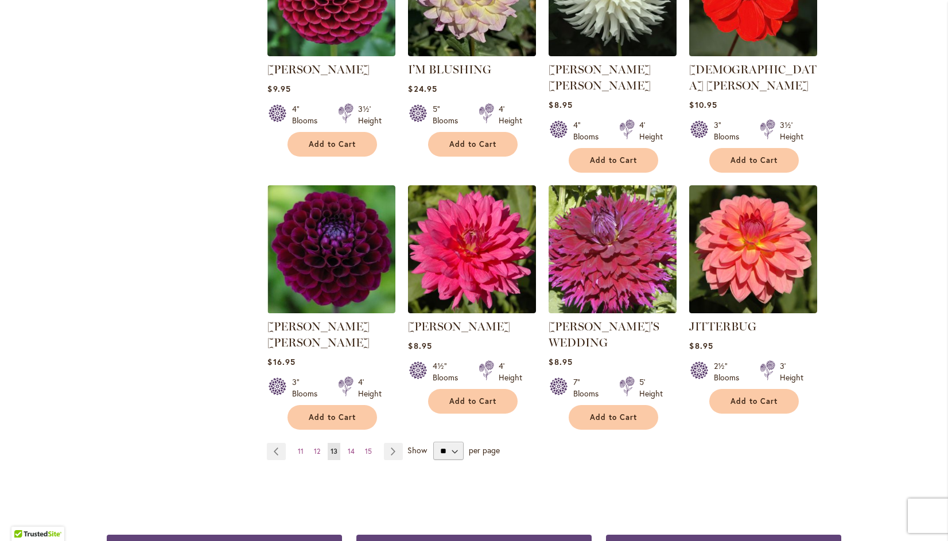
scroll to position [859, 0]
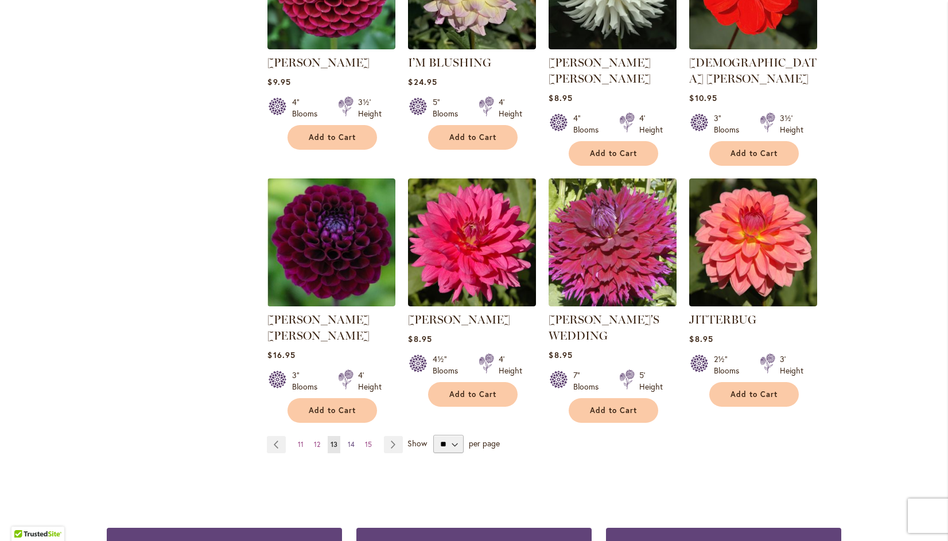
click at [348, 440] on span "14" at bounding box center [351, 444] width 7 height 9
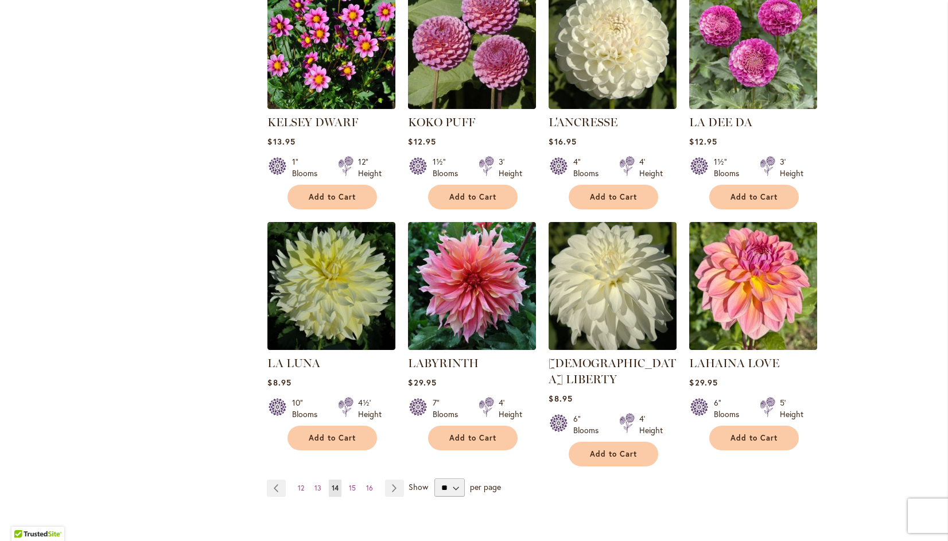
scroll to position [797, 0]
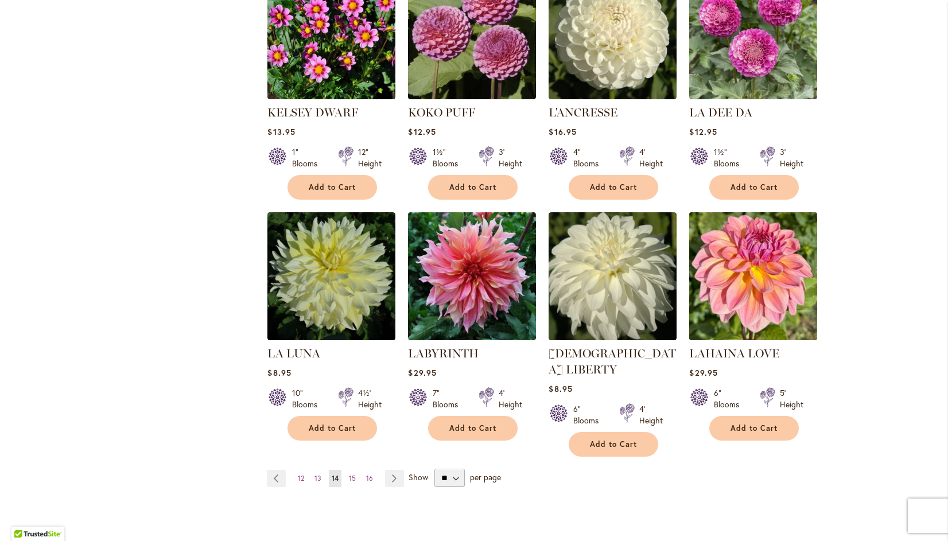
click at [760, 282] on img at bounding box center [753, 276] width 134 height 134
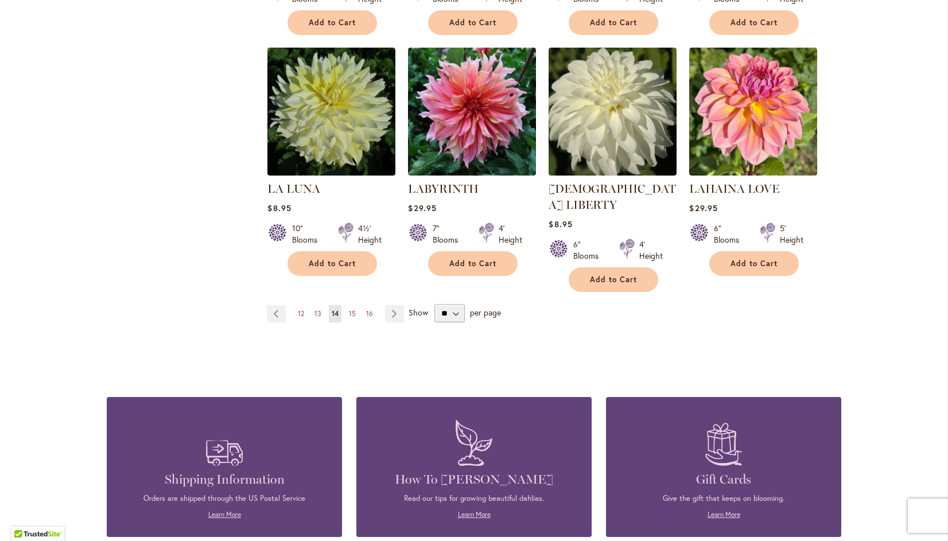
scroll to position [961, 0]
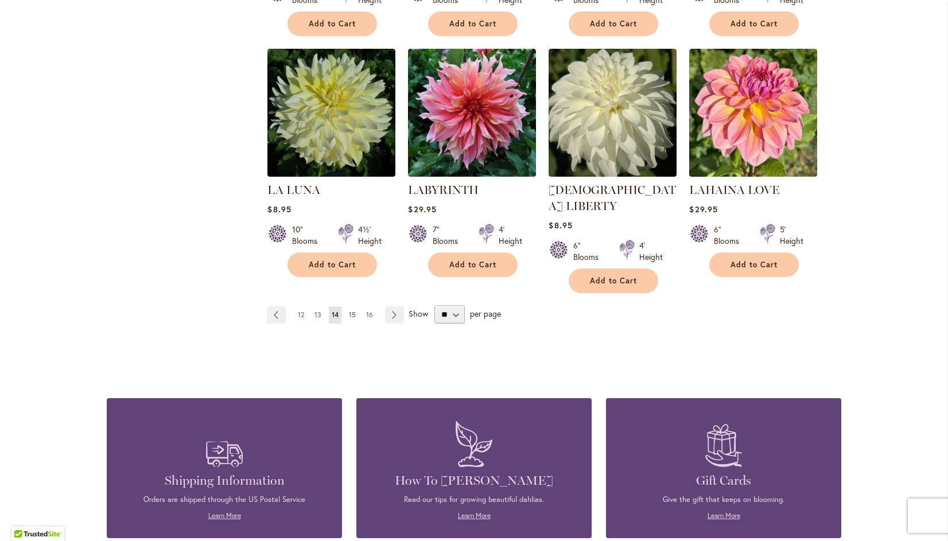
click at [348, 306] on link "Page 15" at bounding box center [352, 314] width 13 height 17
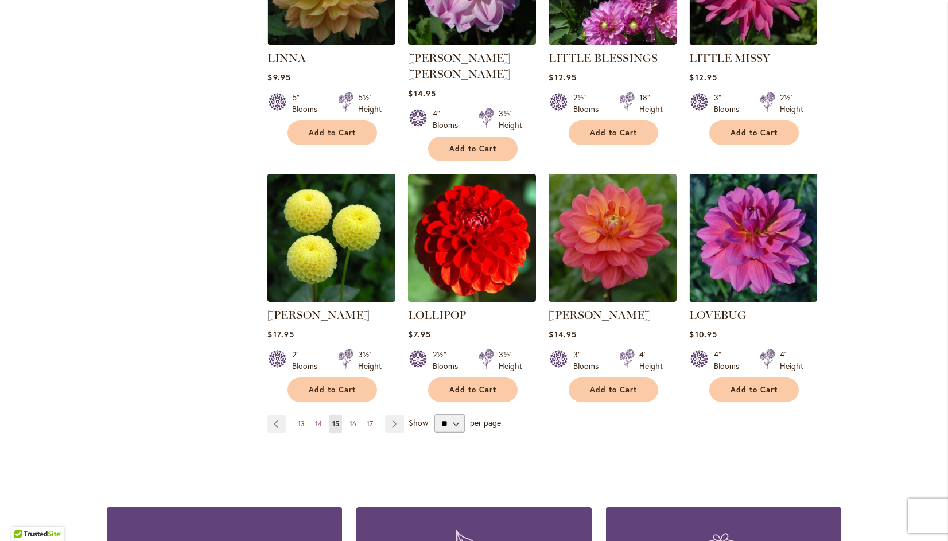
scroll to position [875, 0]
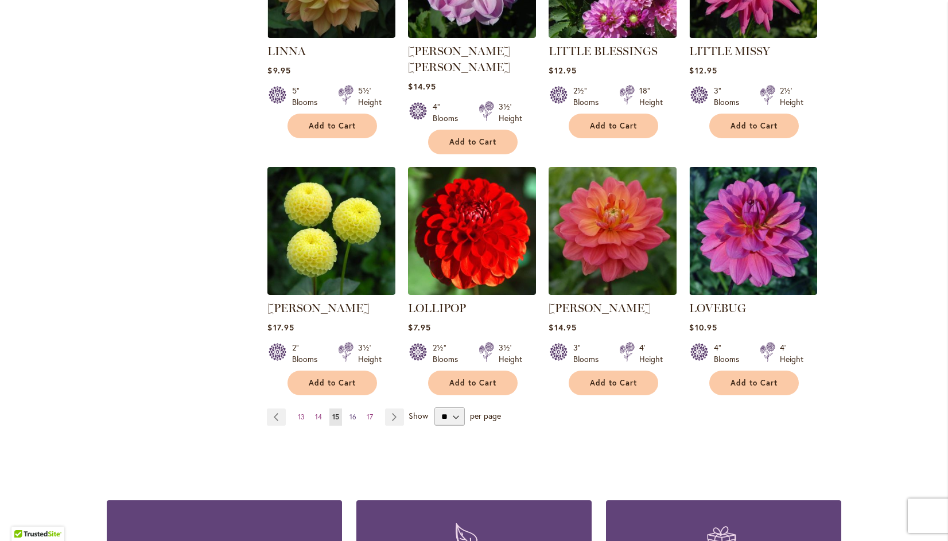
click at [350, 413] on span "16" at bounding box center [353, 417] width 7 height 9
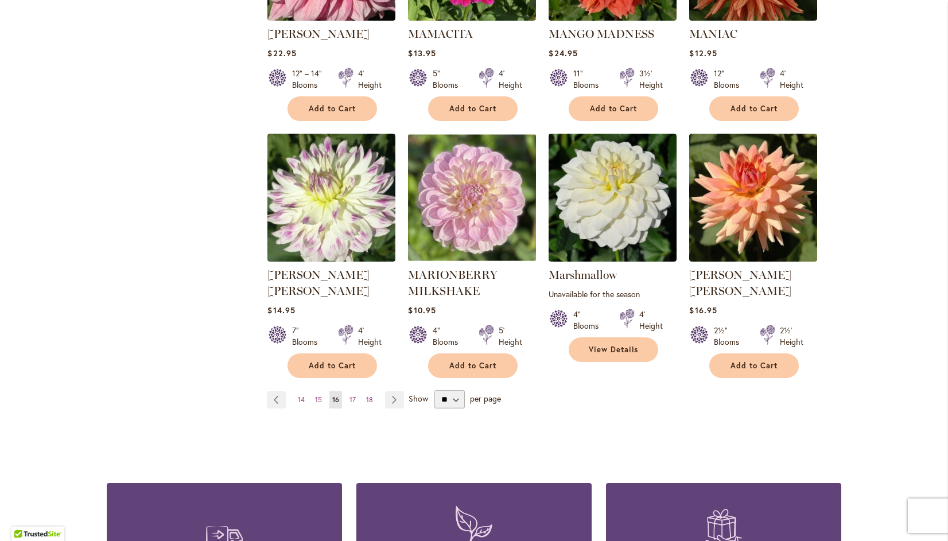
scroll to position [892, 0]
click at [350, 395] on span "17" at bounding box center [353, 399] width 6 height 9
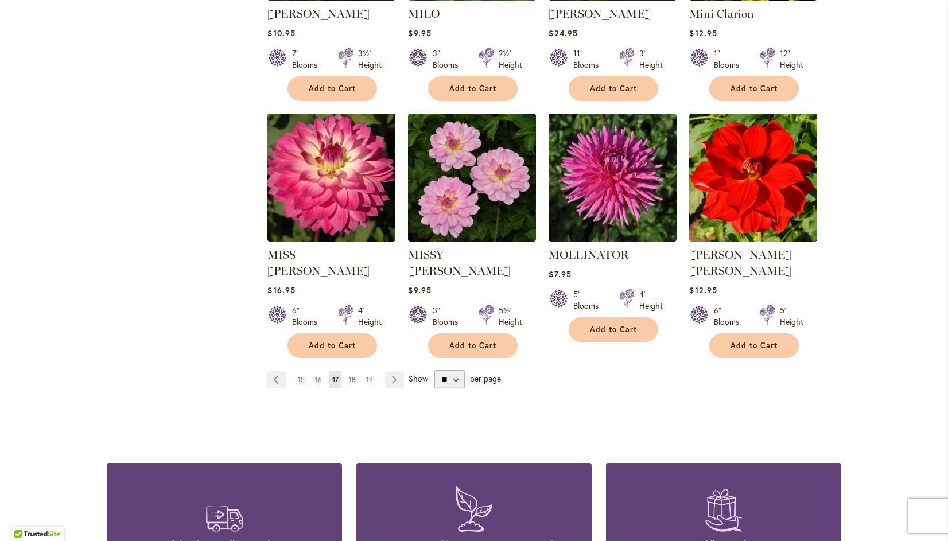
scroll to position [897, 0]
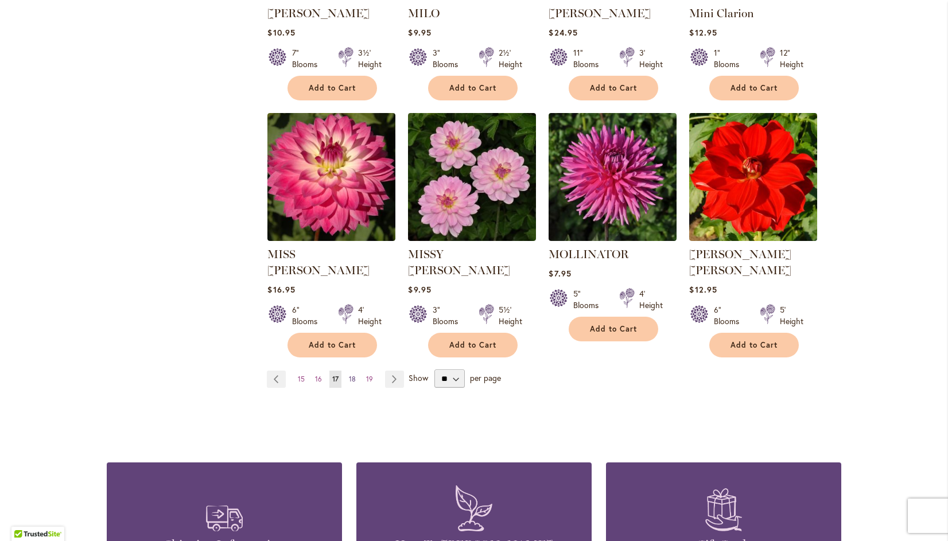
click at [349, 375] on span "18" at bounding box center [352, 379] width 7 height 9
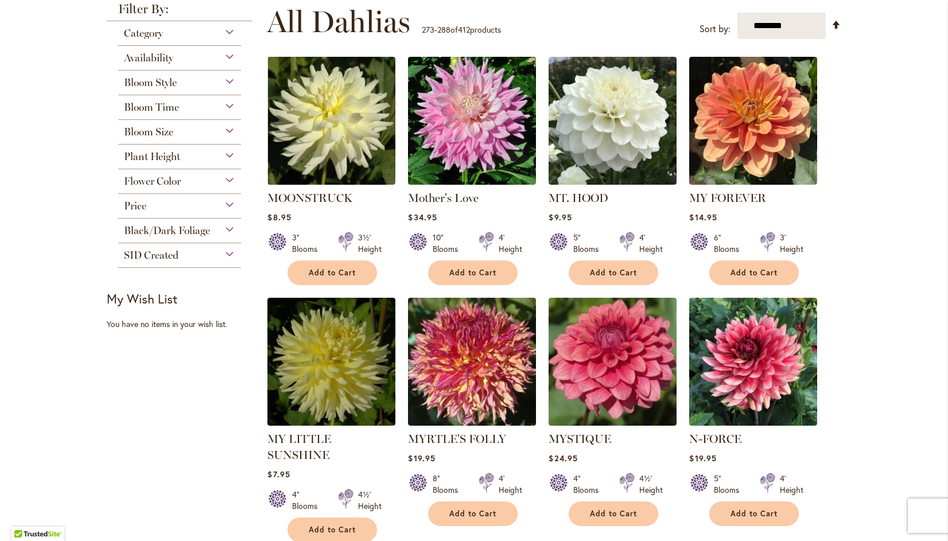
scroll to position [230, 0]
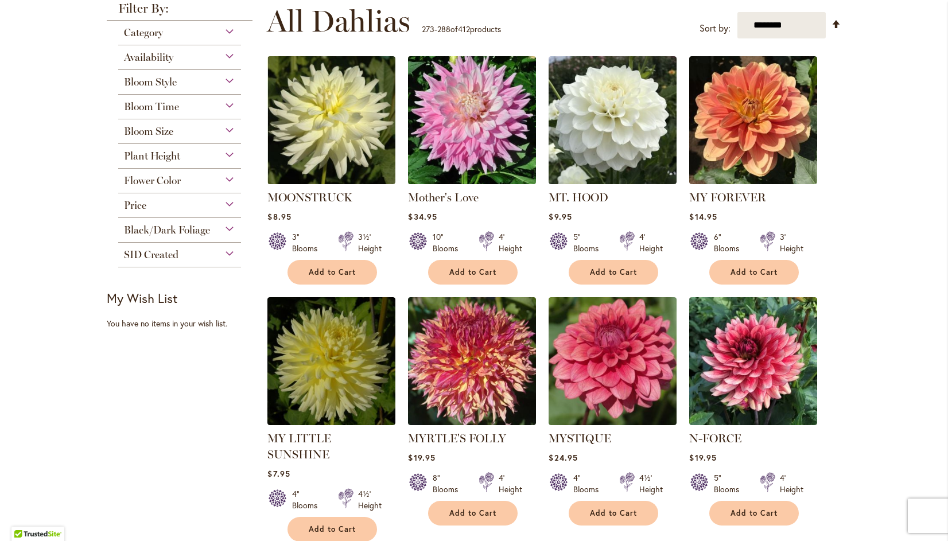
click at [460, 105] on img at bounding box center [472, 120] width 134 height 134
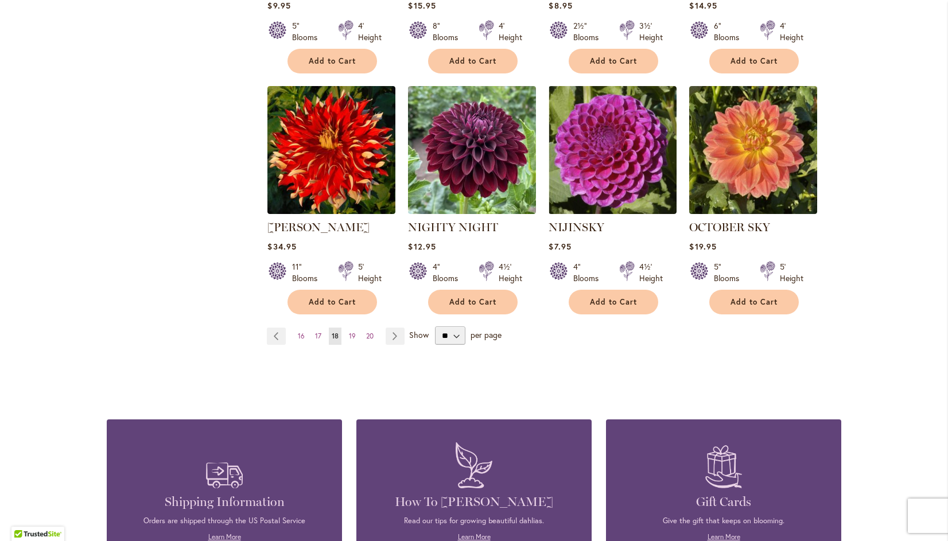
scroll to position [947, 0]
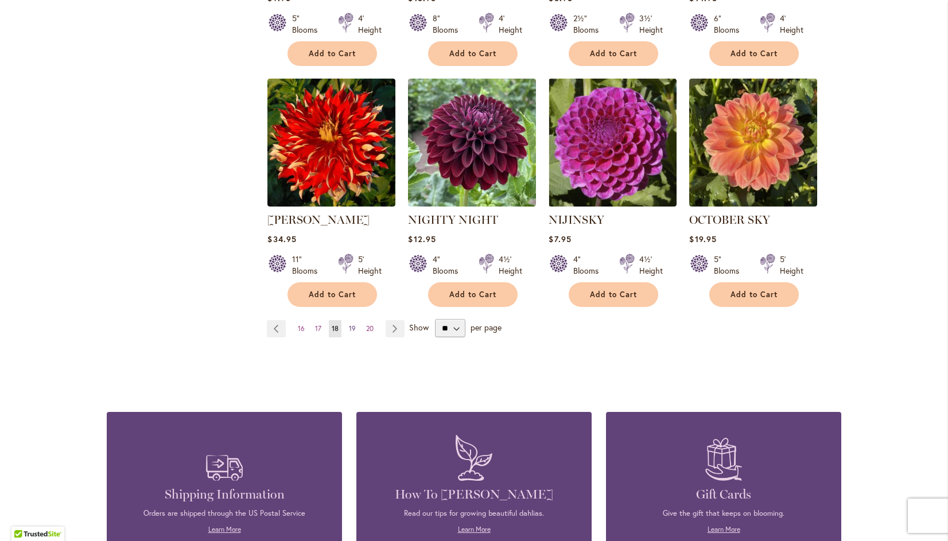
click at [349, 324] on span "19" at bounding box center [352, 328] width 7 height 9
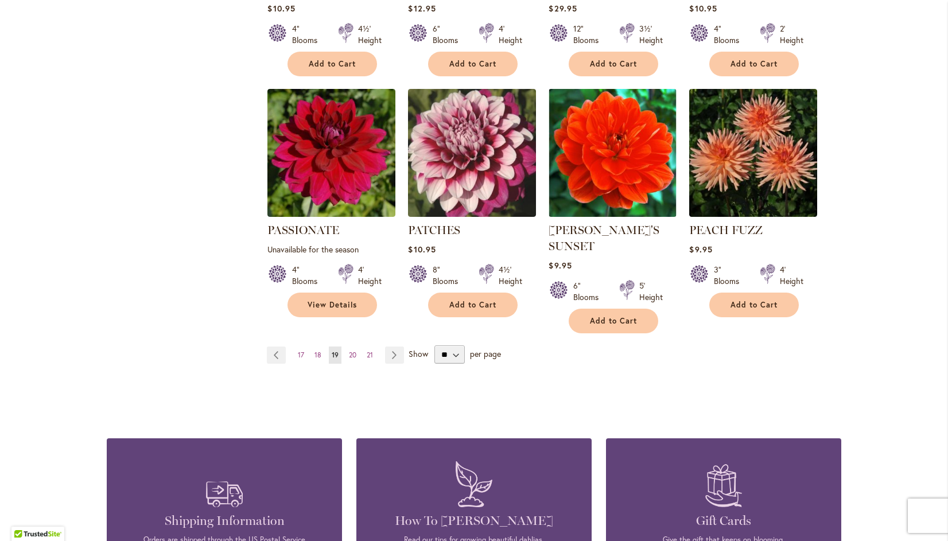
scroll to position [937, 0]
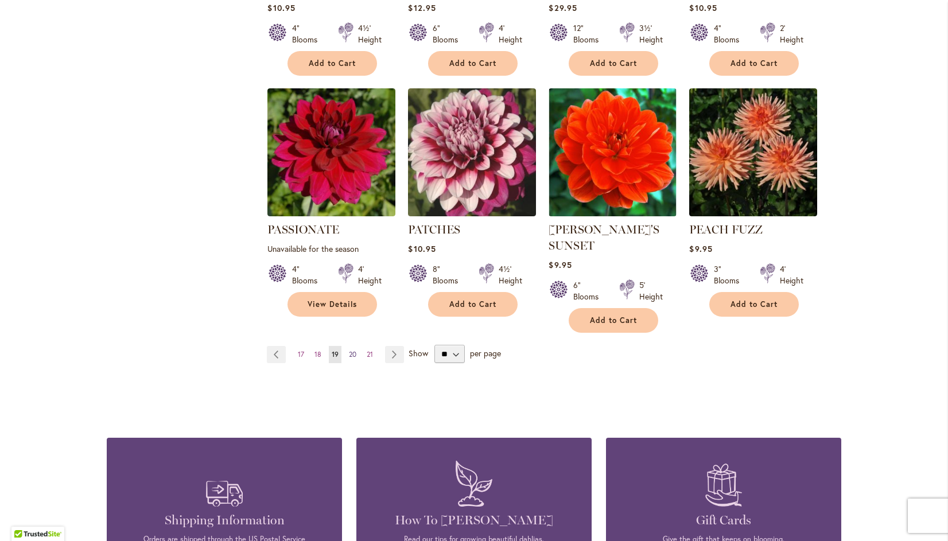
click at [349, 350] on span "20" at bounding box center [352, 354] width 7 height 9
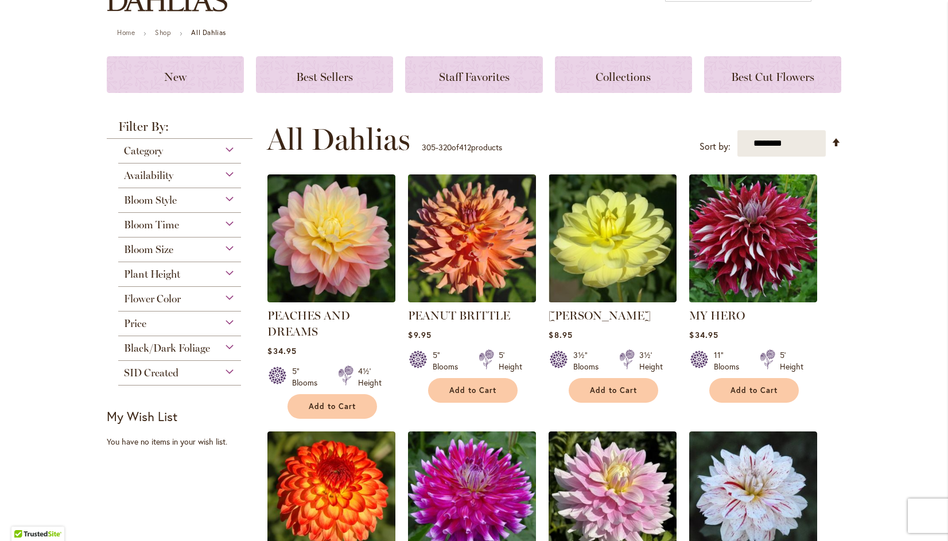
scroll to position [134, 0]
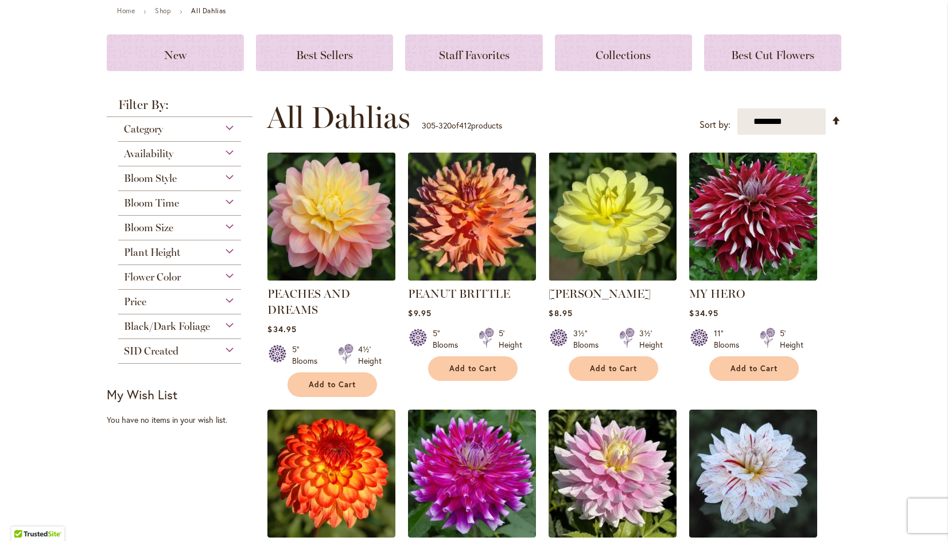
click at [320, 197] on img at bounding box center [332, 217] width 134 height 134
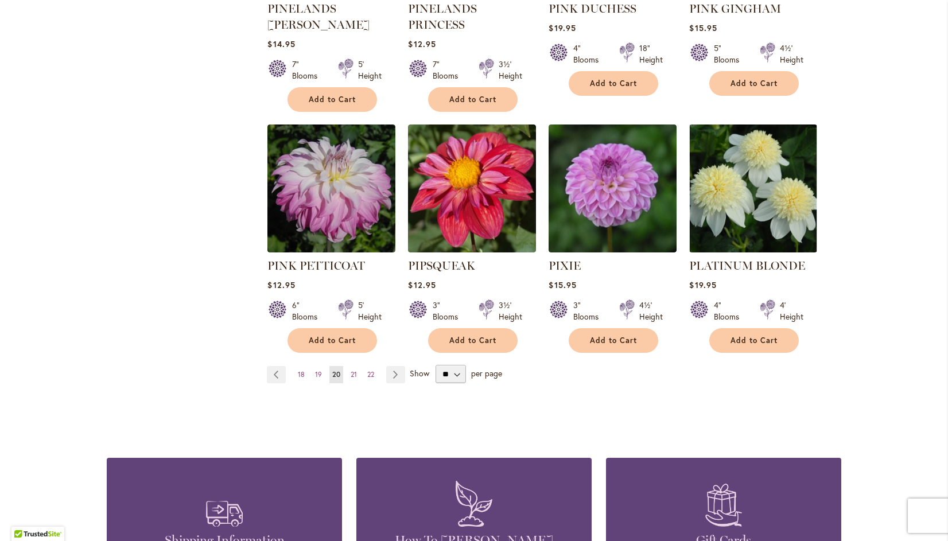
scroll to position [934, 0]
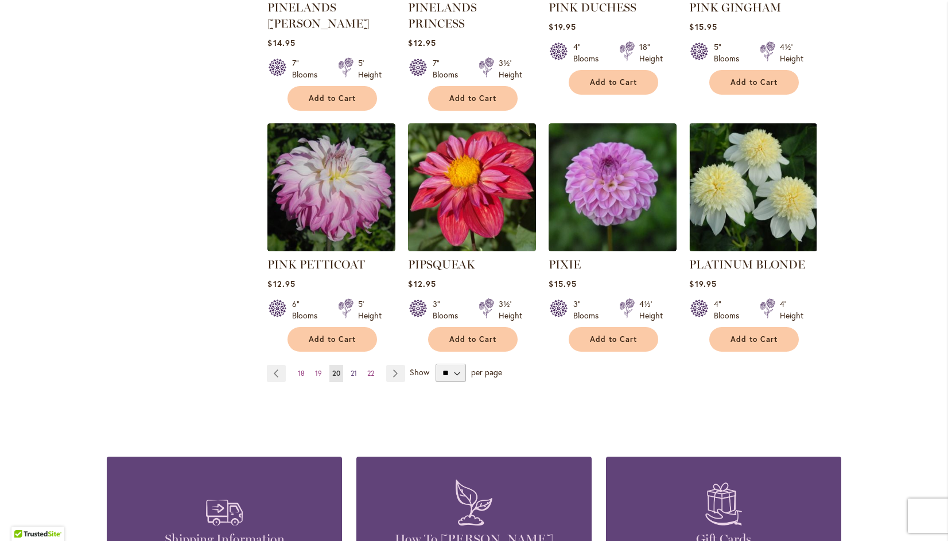
click at [351, 369] on span "21" at bounding box center [354, 373] width 6 height 9
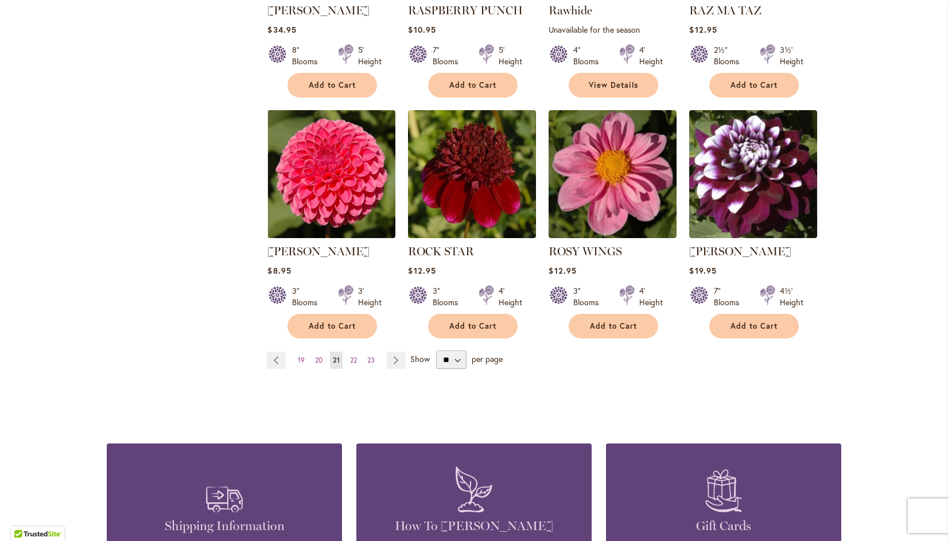
scroll to position [919, 0]
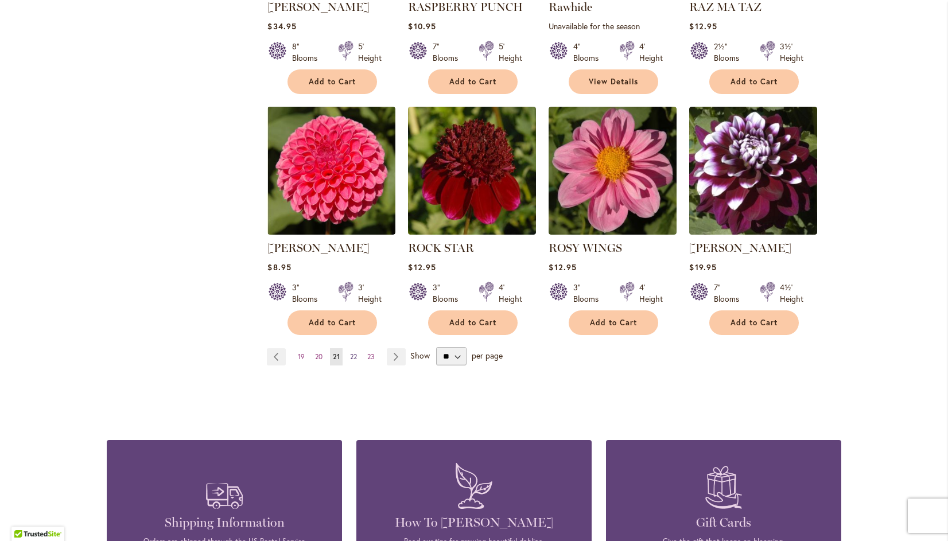
click at [350, 356] on span "22" at bounding box center [353, 356] width 7 height 9
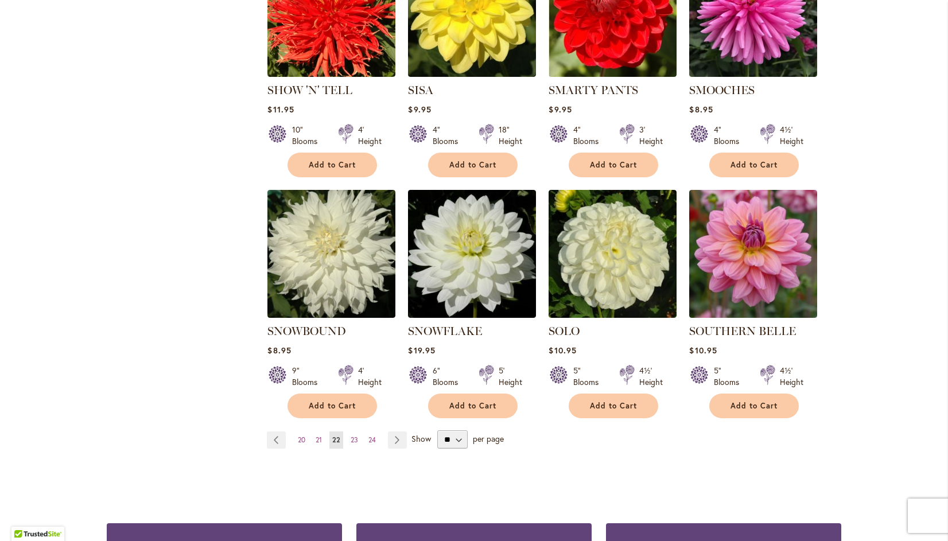
scroll to position [836, 0]
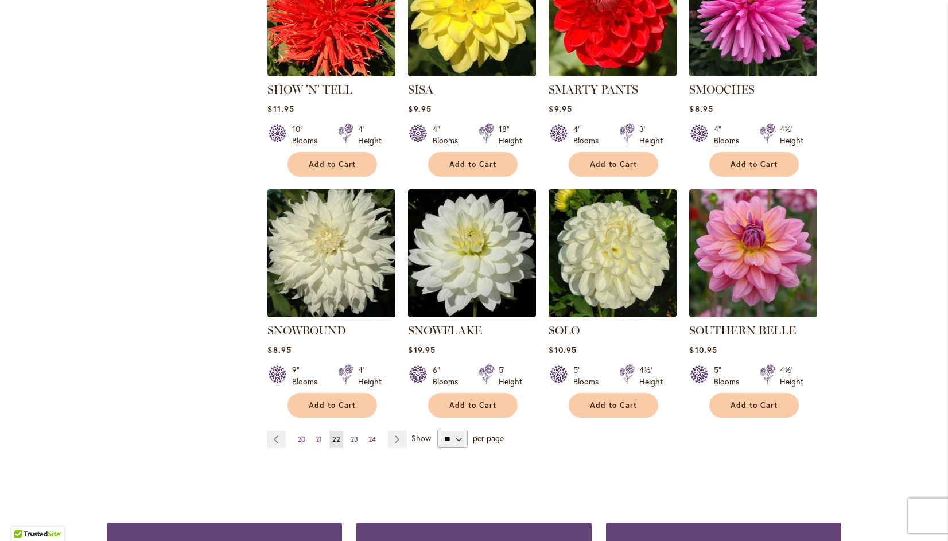
click at [351, 435] on span "23" at bounding box center [354, 439] width 7 height 9
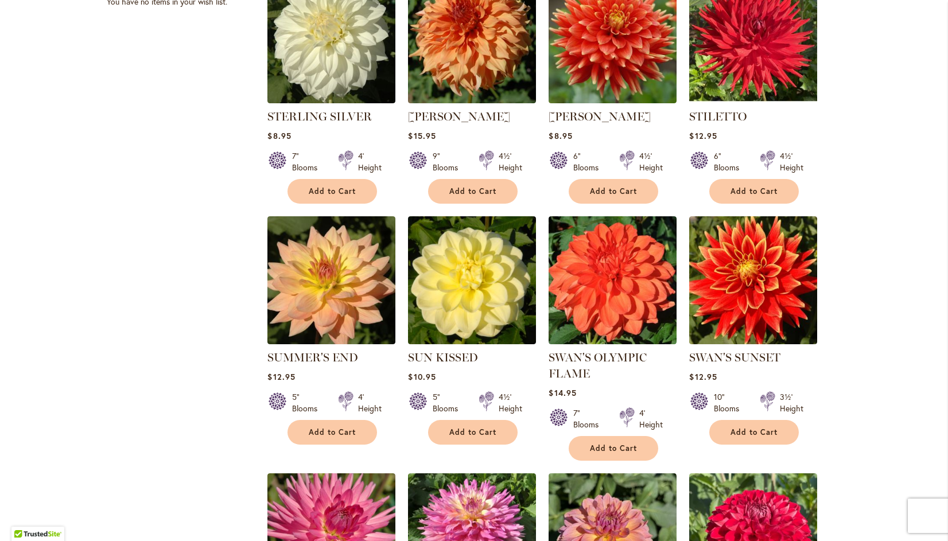
scroll to position [556, 0]
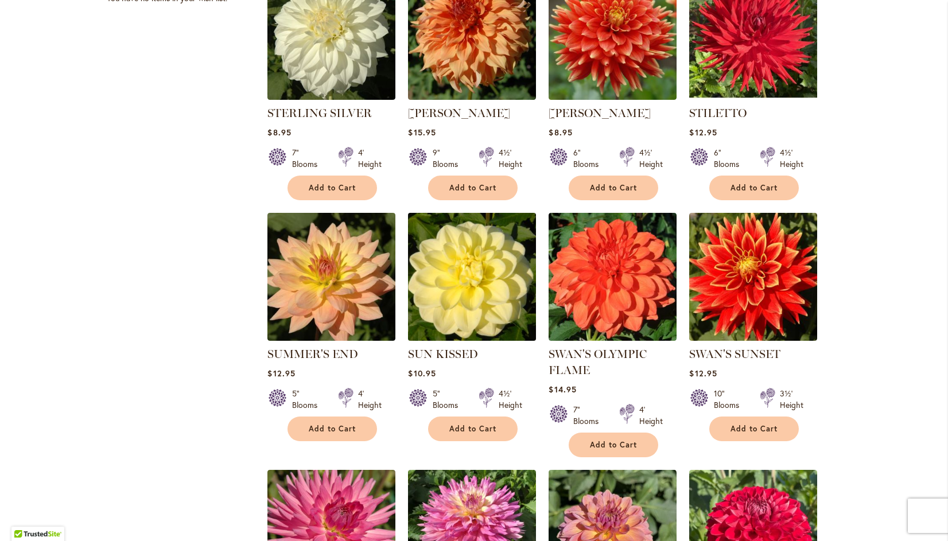
click at [461, 270] on img at bounding box center [472, 277] width 134 height 134
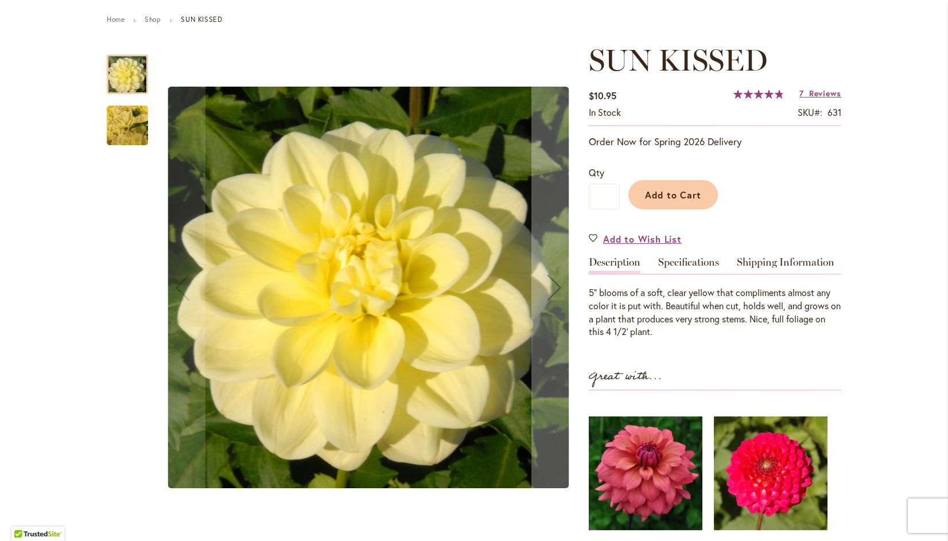
scroll to position [143, 0]
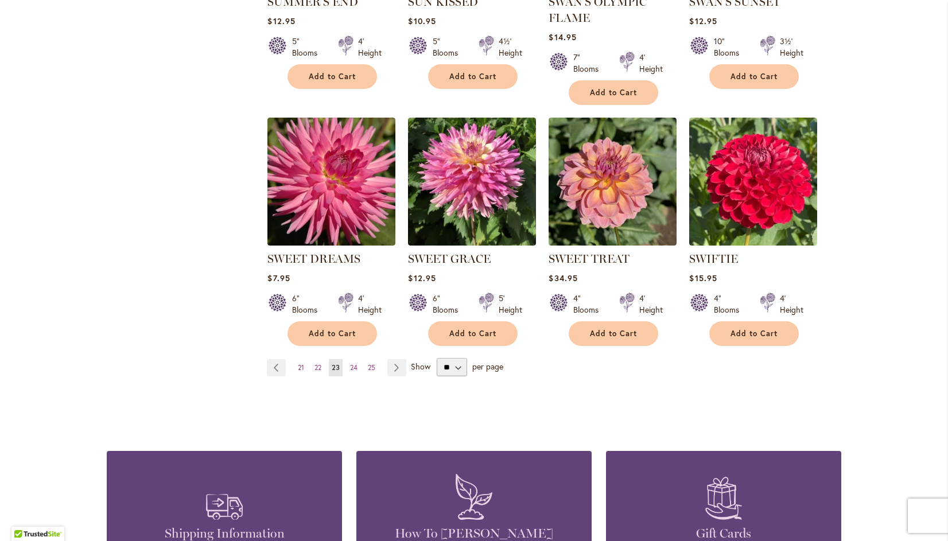
scroll to position [910, 0]
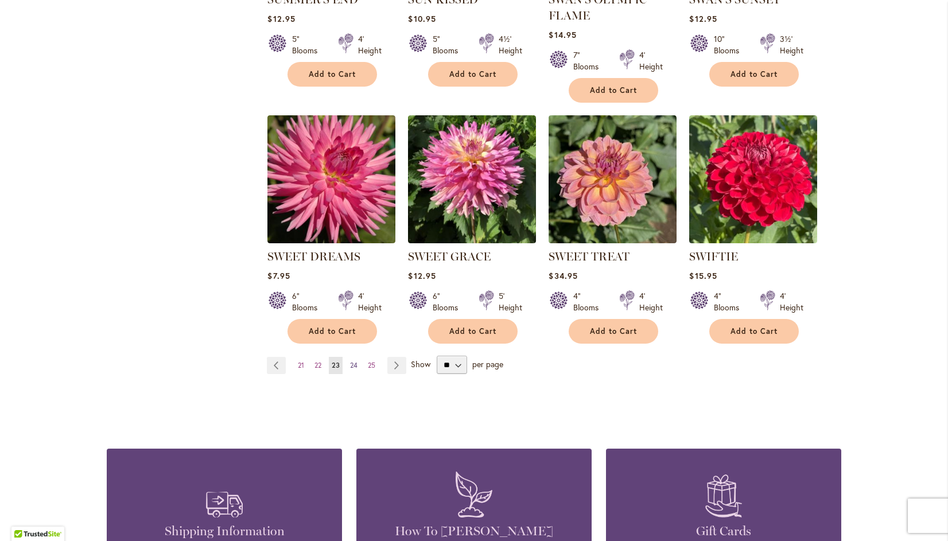
click at [350, 364] on span "24" at bounding box center [353, 365] width 7 height 9
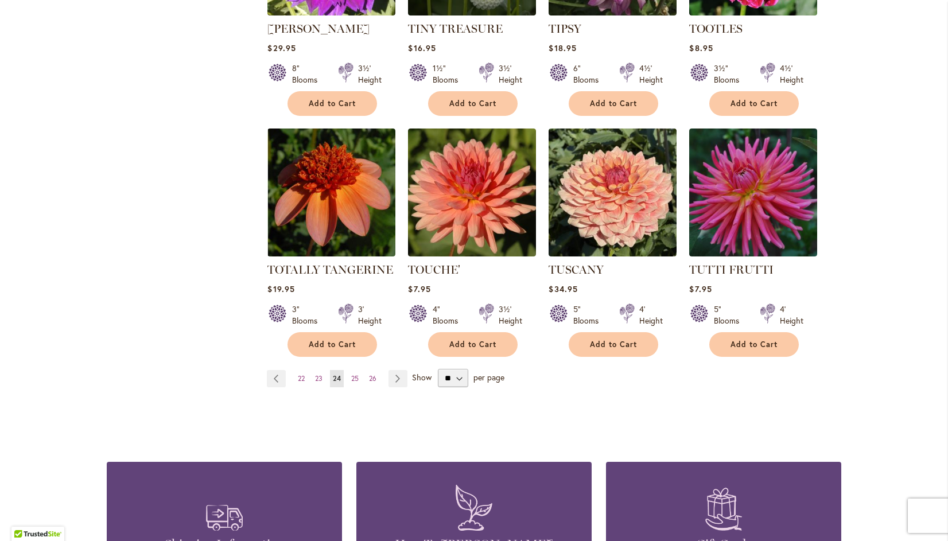
scroll to position [900, 0]
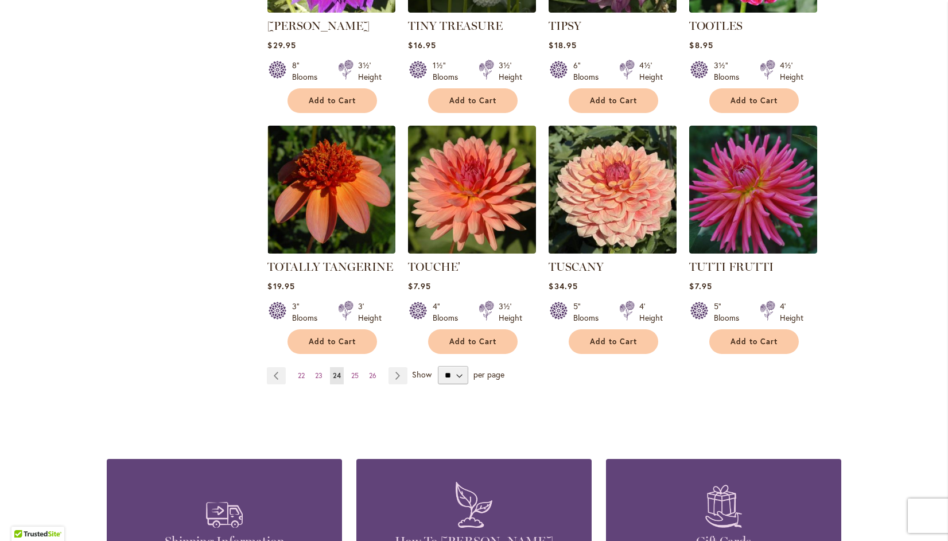
click at [611, 171] on img at bounding box center [613, 190] width 134 height 134
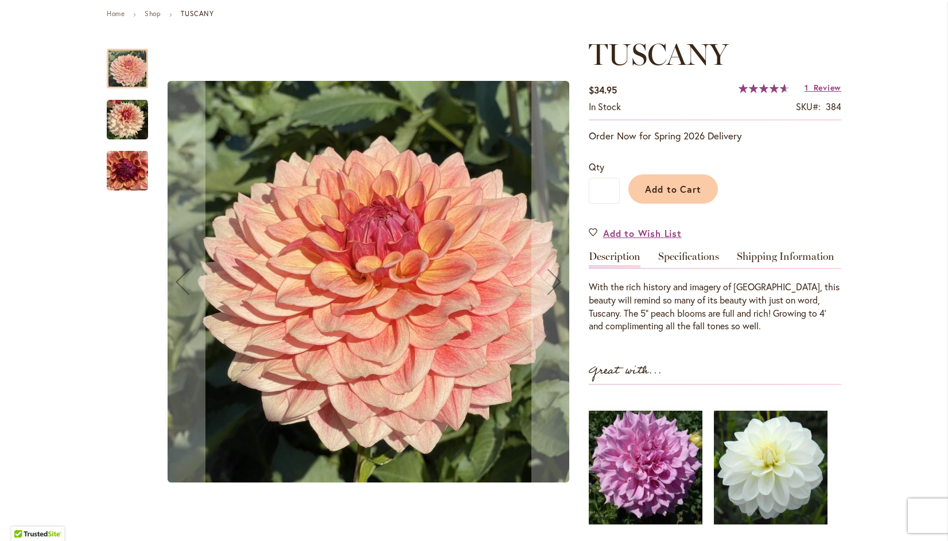
scroll to position [133, 0]
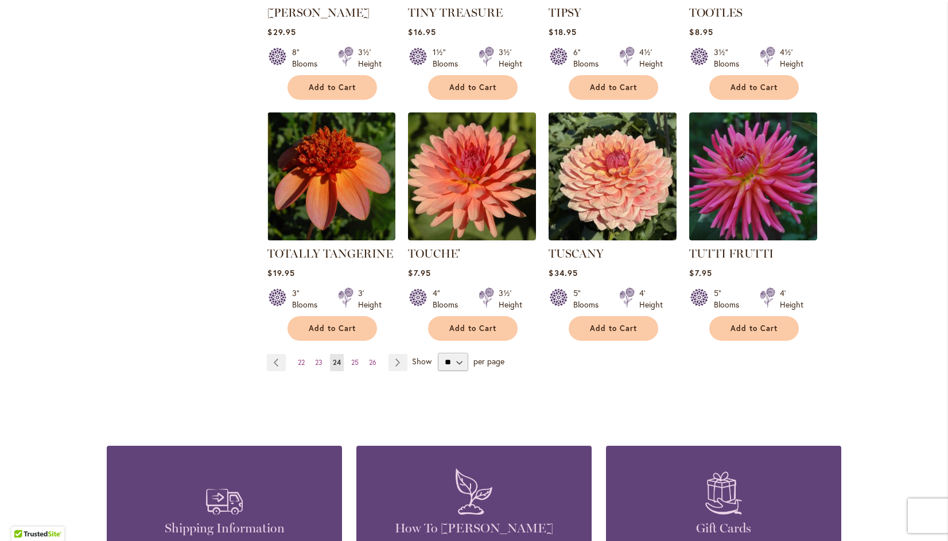
scroll to position [926, 0]
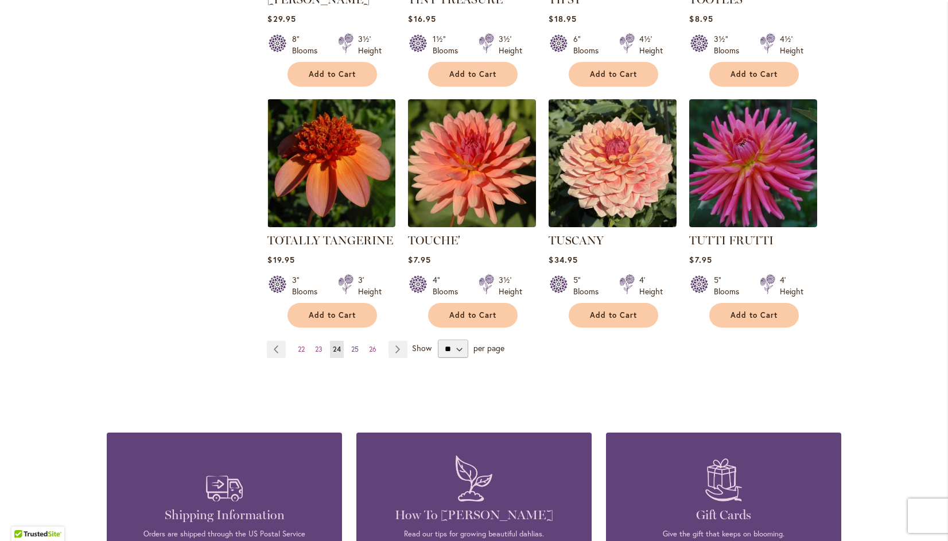
click at [351, 345] on span "25" at bounding box center [354, 349] width 7 height 9
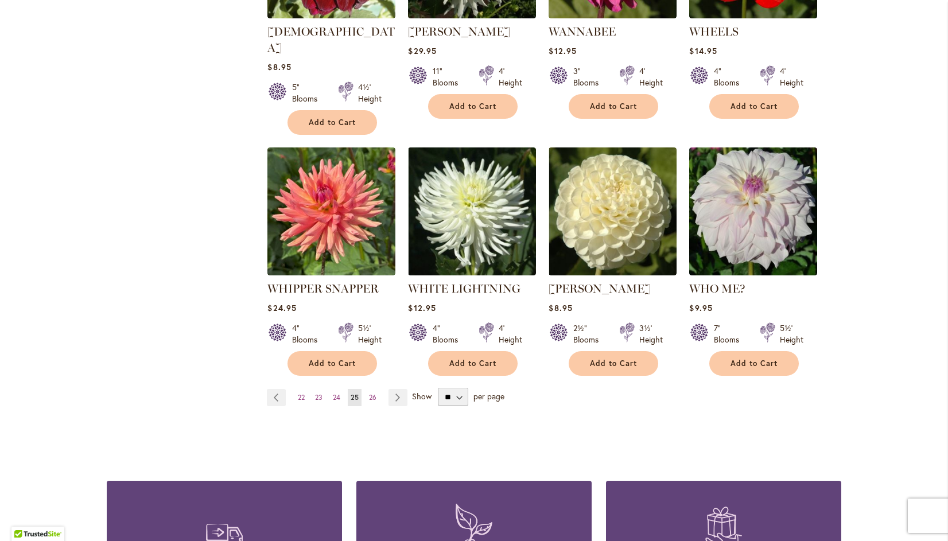
scroll to position [880, 0]
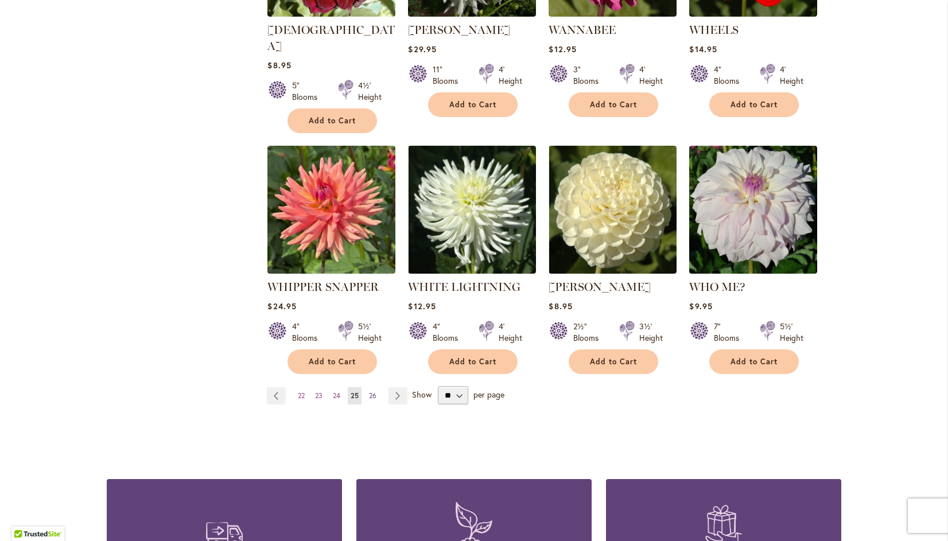
click at [369, 391] on span "26" at bounding box center [372, 395] width 7 height 9
